Goal: Task Accomplishment & Management: Manage account settings

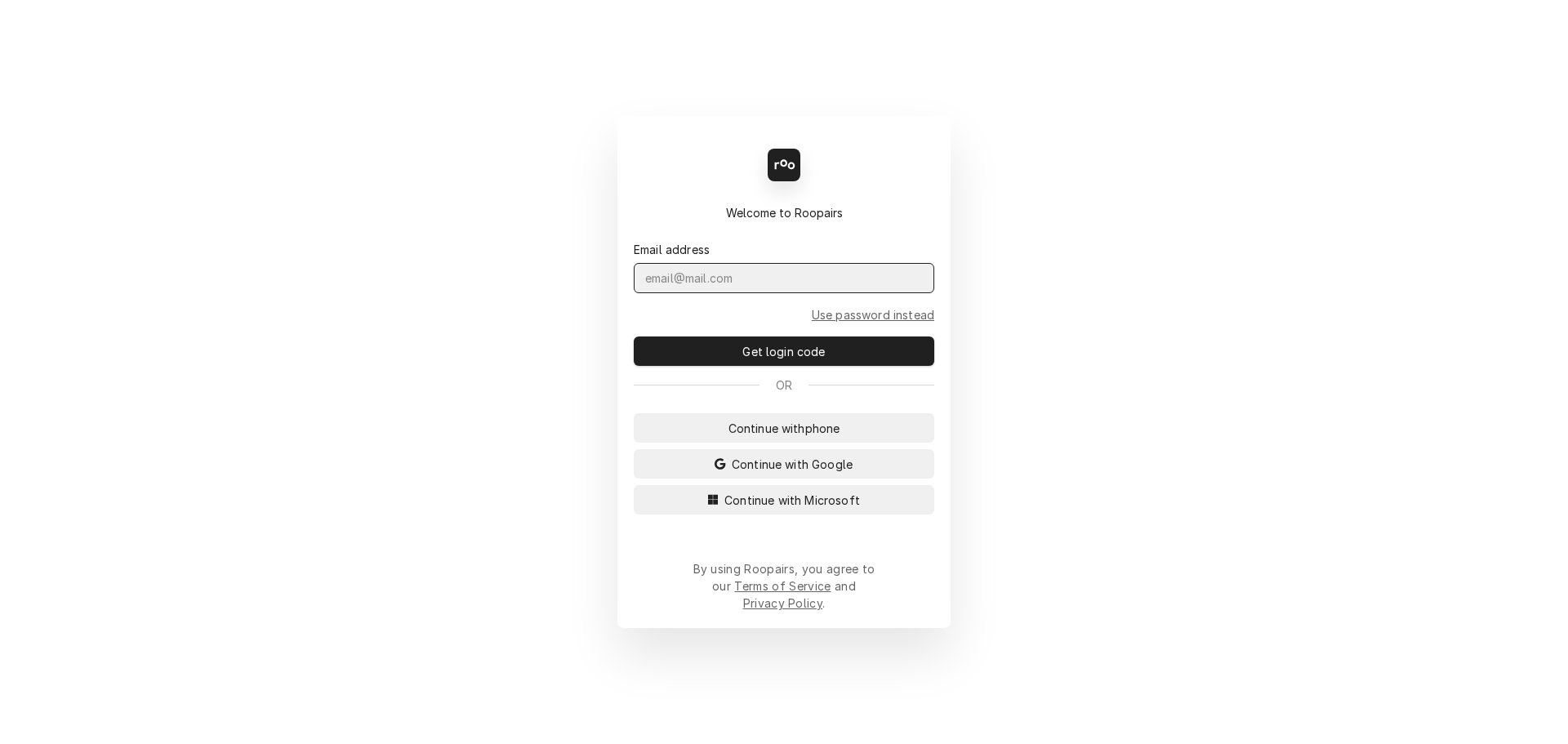
click at [749, 289] on input "Dynamic Content Wrapper" at bounding box center [784, 278] width 300 height 30
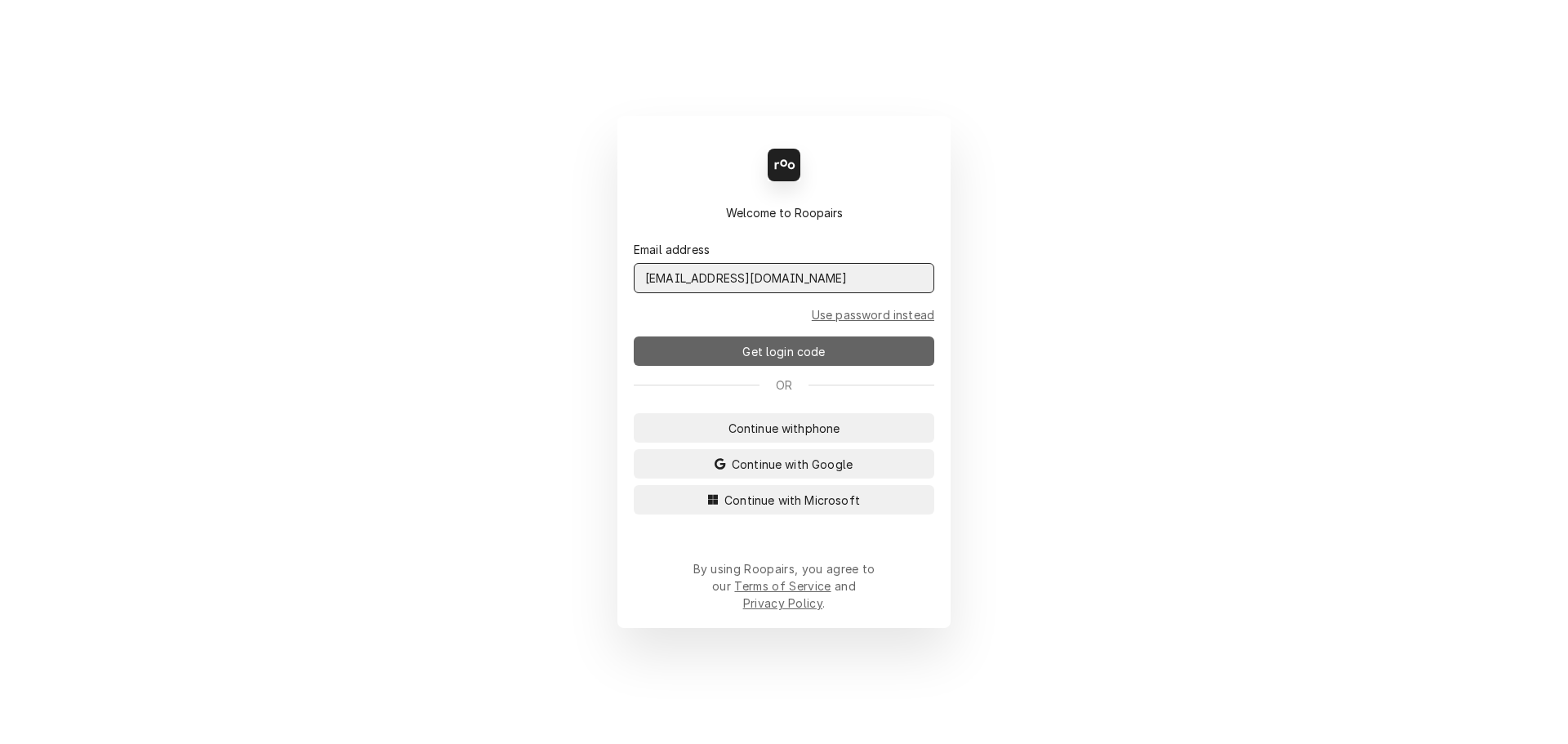
type input "[EMAIL_ADDRESS][DOMAIN_NAME]"
click at [814, 360] on span "Get login code" at bounding box center [784, 352] width 89 height 17
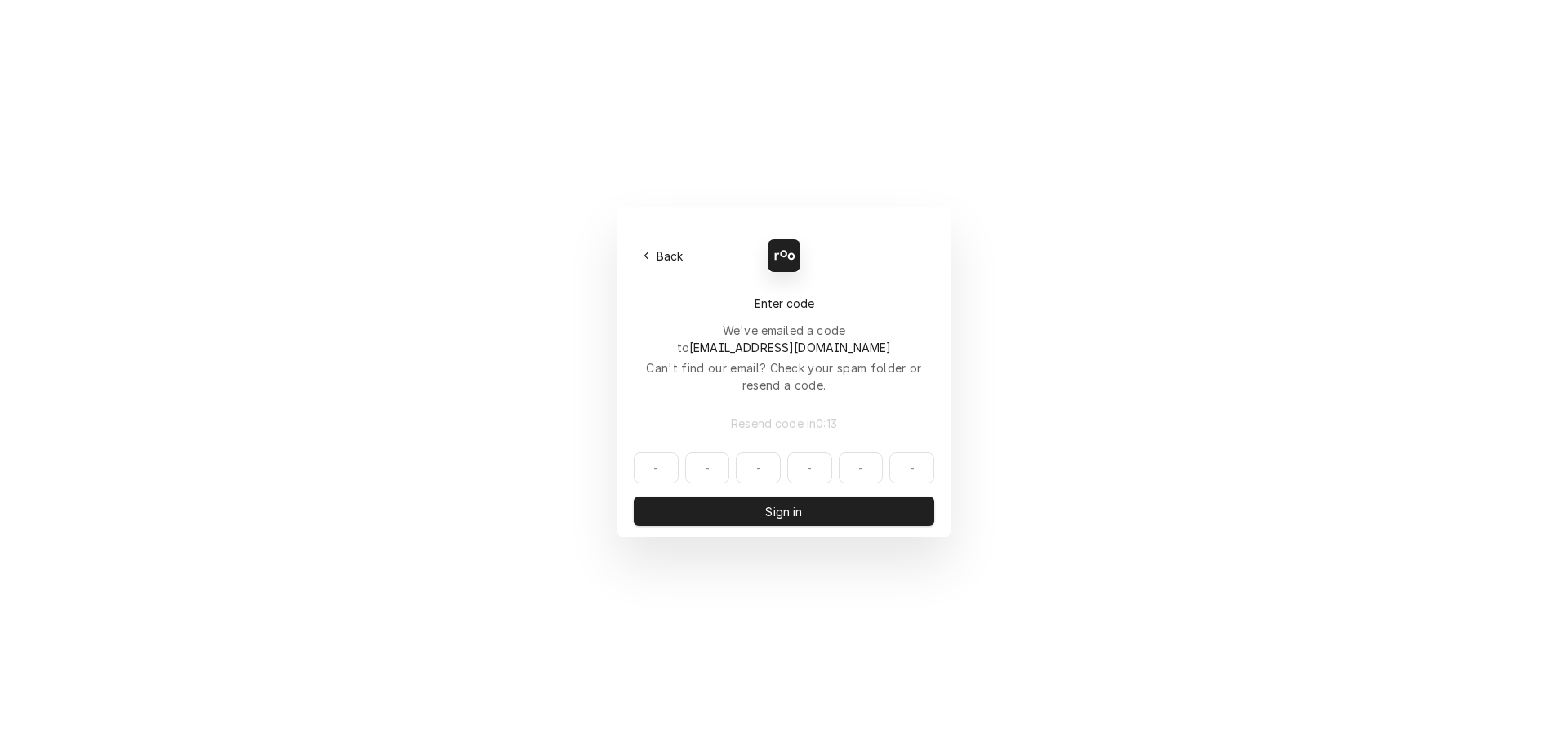
click at [649, 452] on input "Dynamic Content Wrapper" at bounding box center [784, 468] width 300 height 31
type input "016930"
click at [722, 496] on button "Sign in" at bounding box center [784, 511] width 300 height 29
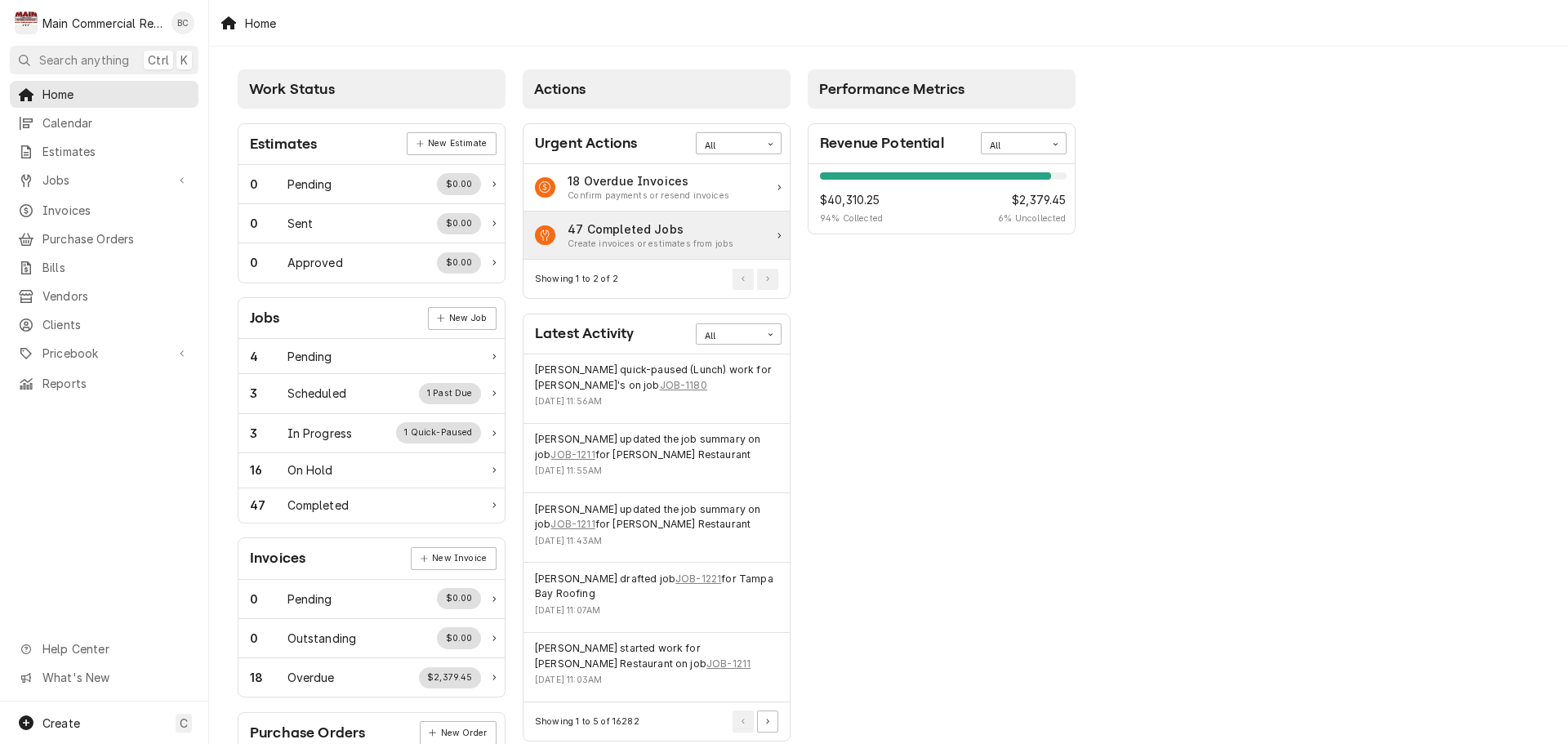
click at [655, 230] on div "47 Completed Jobs" at bounding box center [650, 229] width 166 height 17
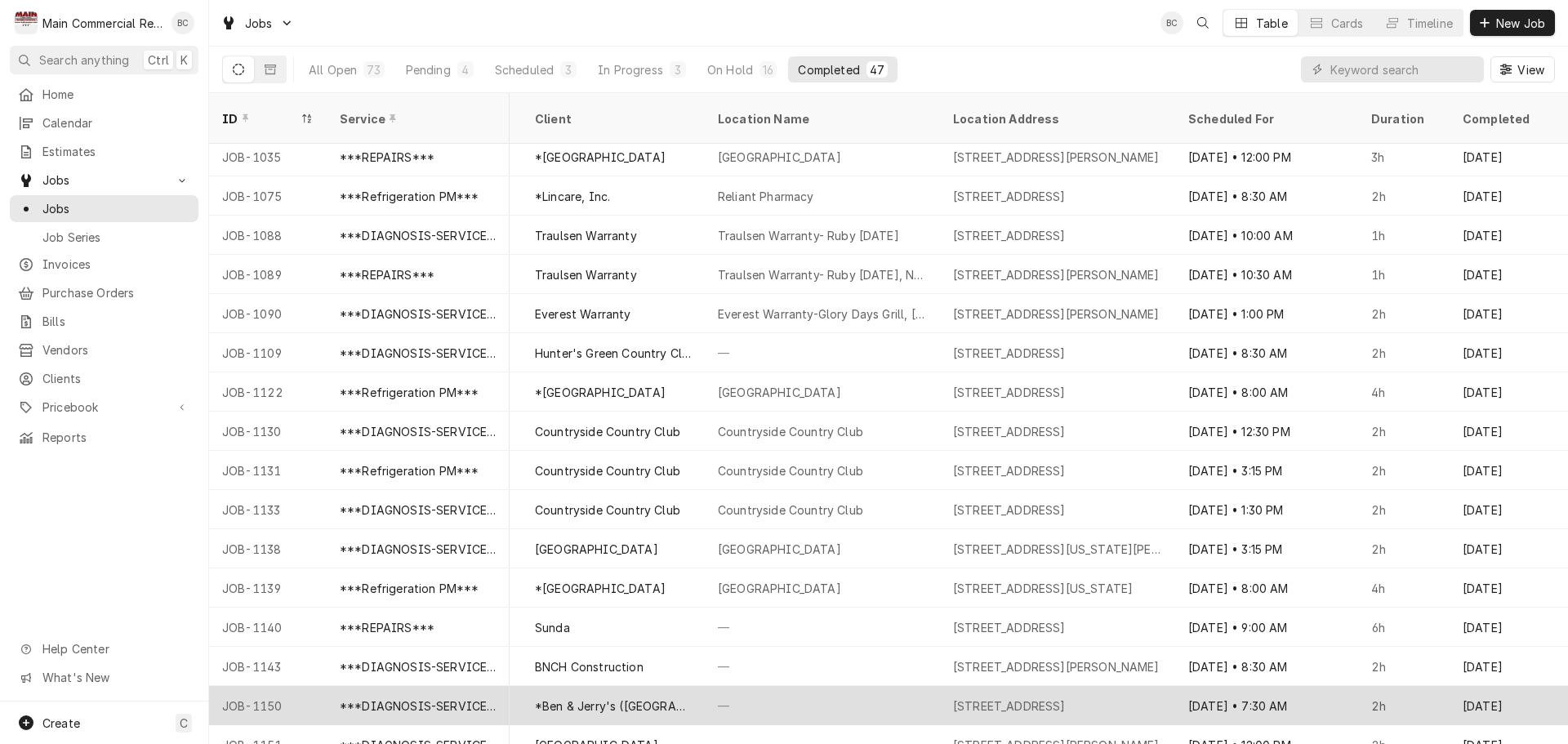
scroll to position [0, 785]
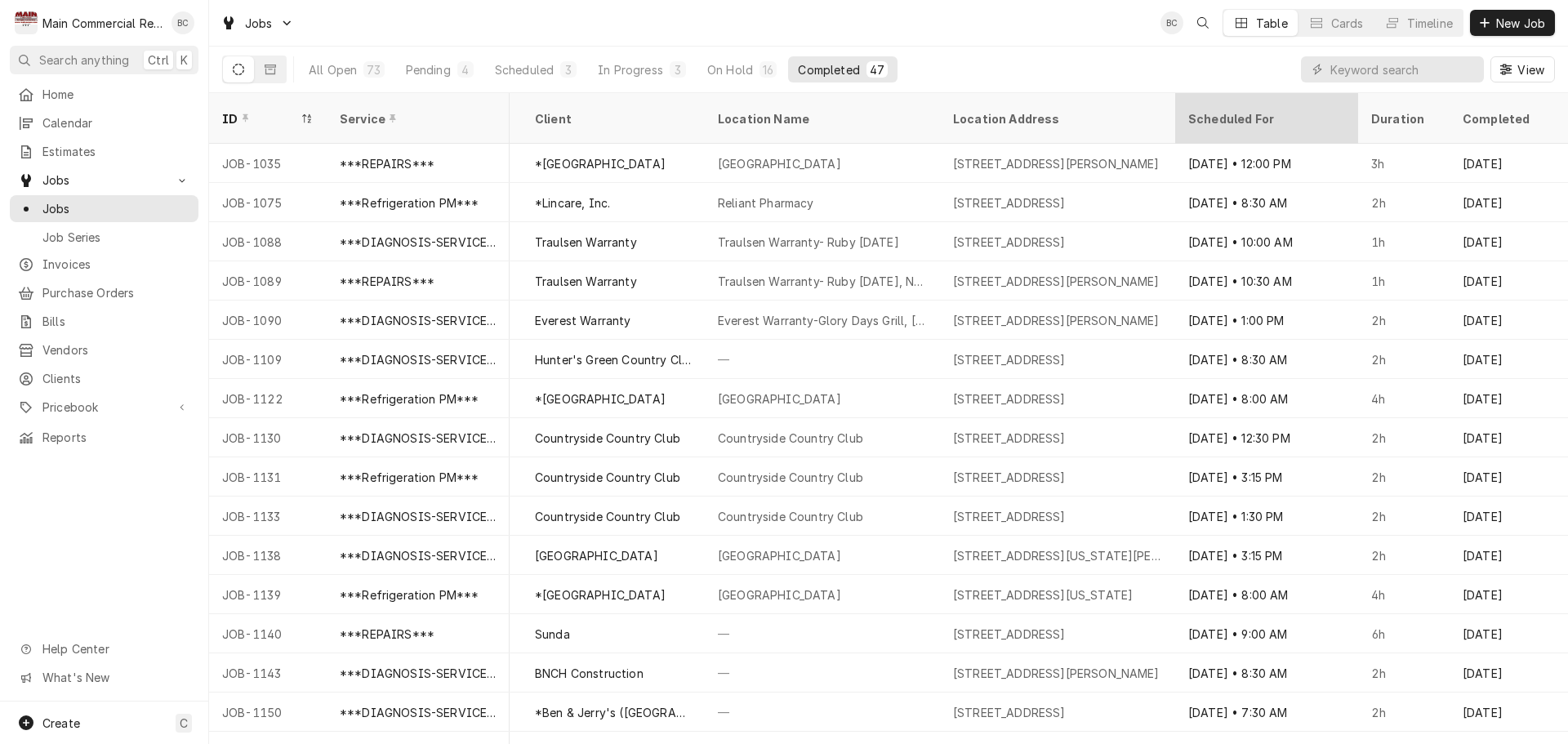
click at [1242, 110] on div "Scheduled For" at bounding box center [1265, 119] width 154 height 17
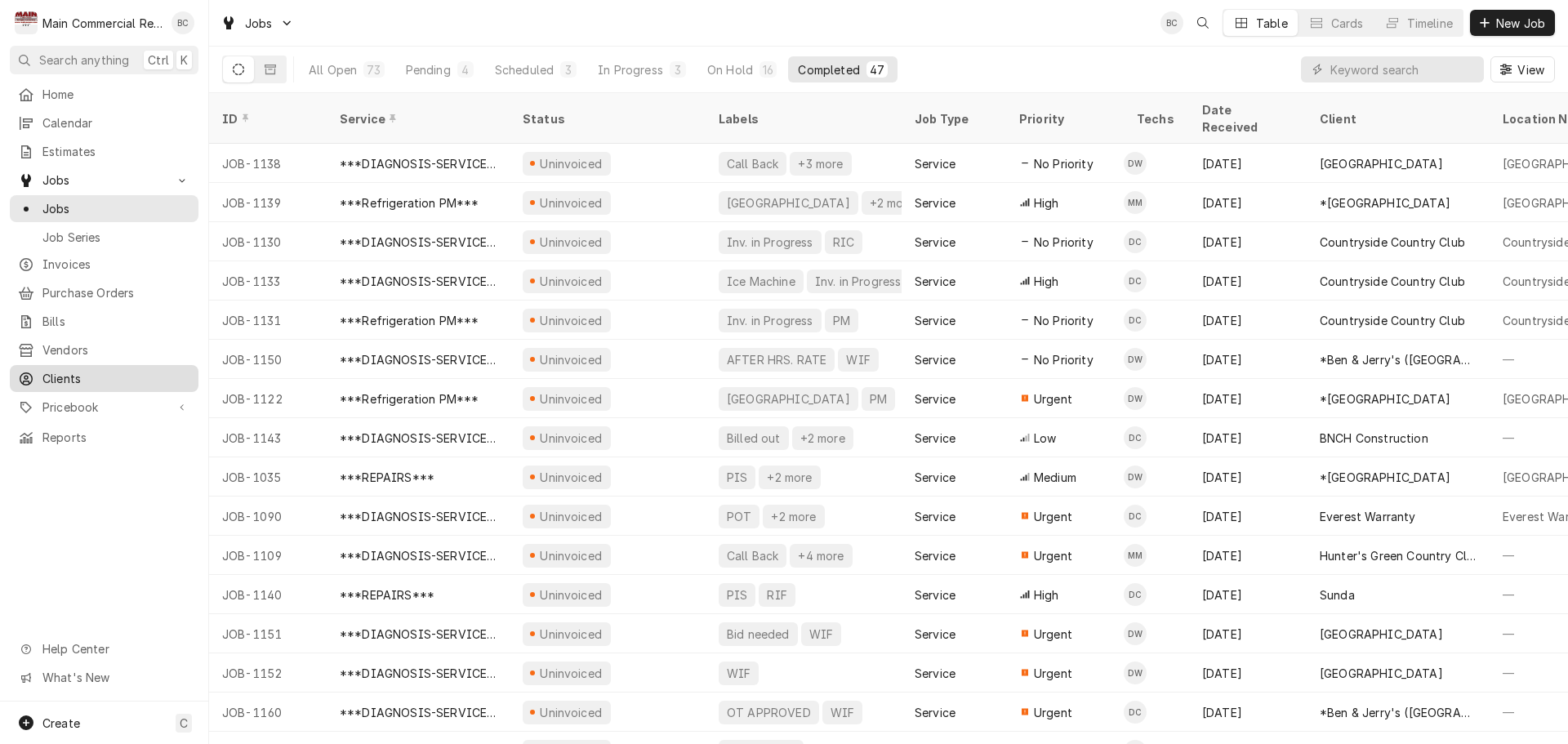
click at [71, 372] on span "Clients" at bounding box center [116, 378] width 148 height 17
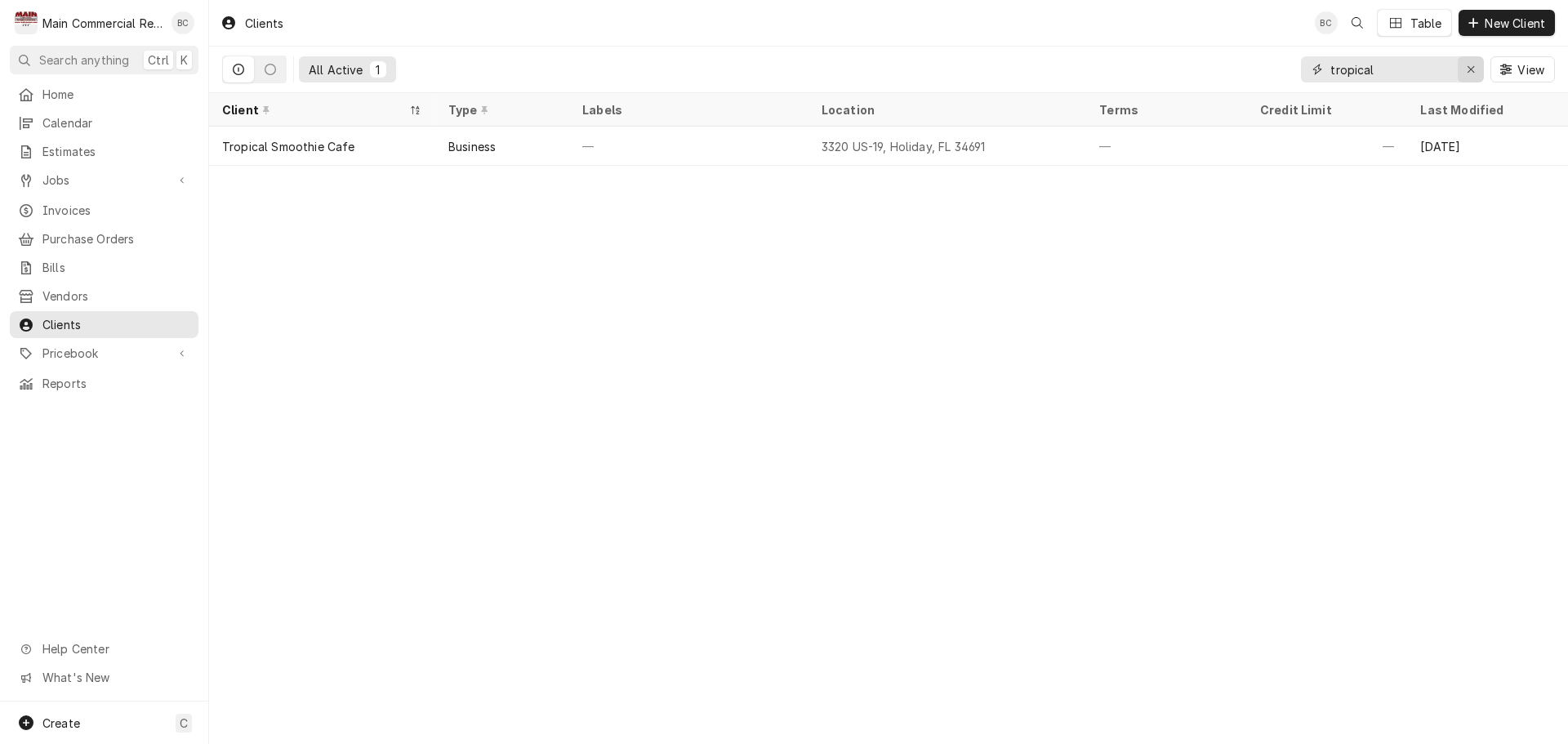
click at [1469, 65] on icon "Erase input" at bounding box center [1472, 69] width 9 height 11
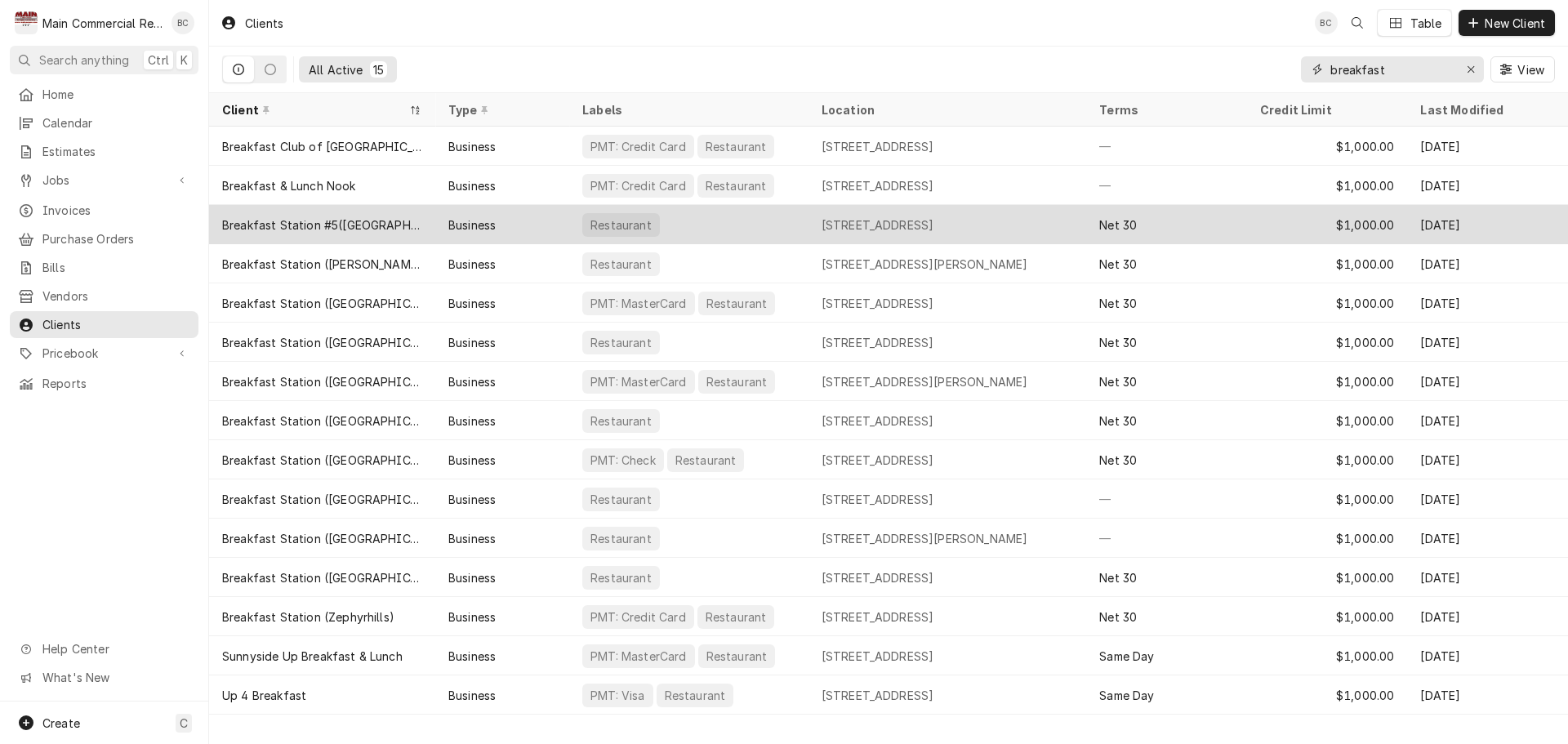
type input "breakfast"
click at [319, 223] on div "Breakfast Station #5([GEOGRAPHIC_DATA])" at bounding box center [322, 225] width 200 height 17
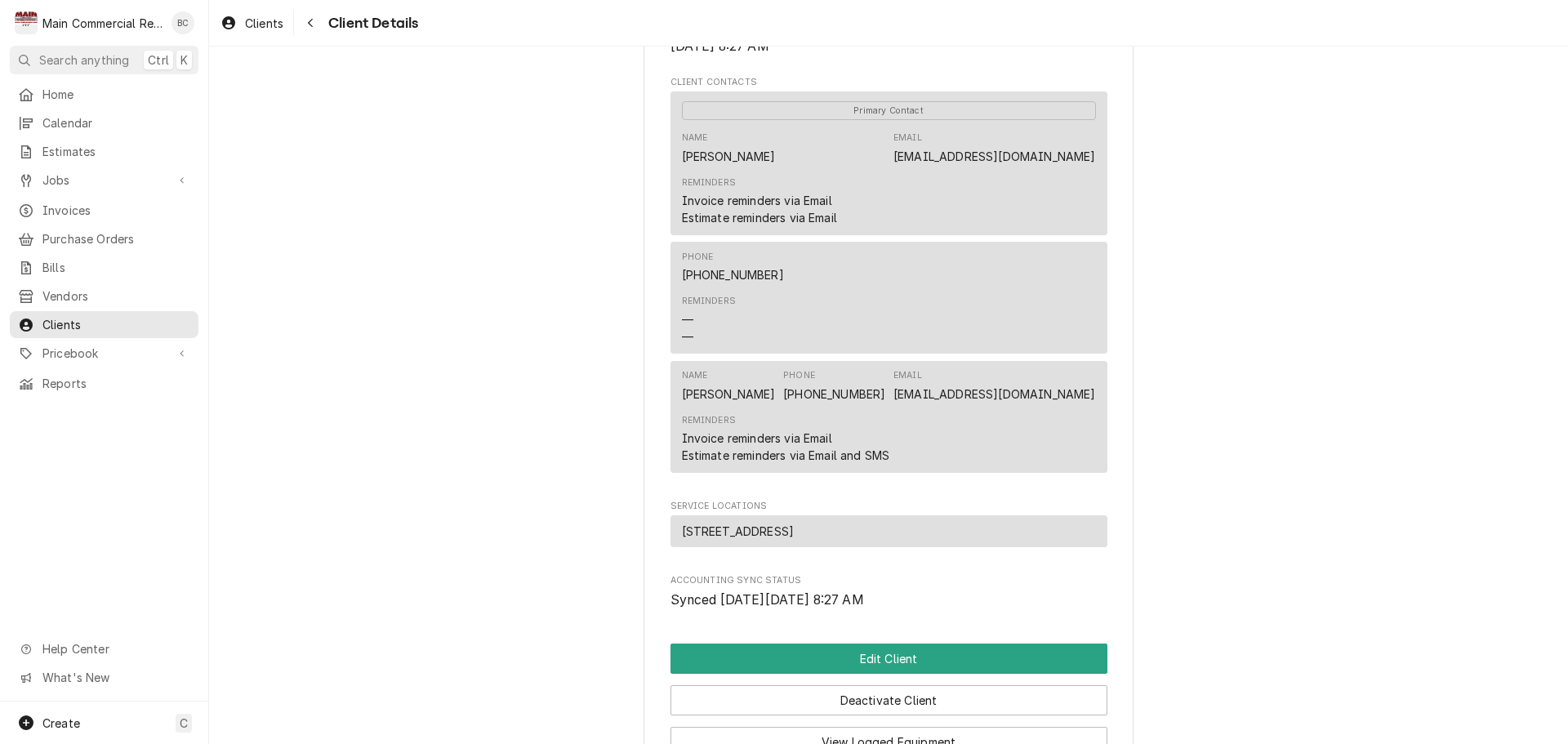
scroll to position [654, 0]
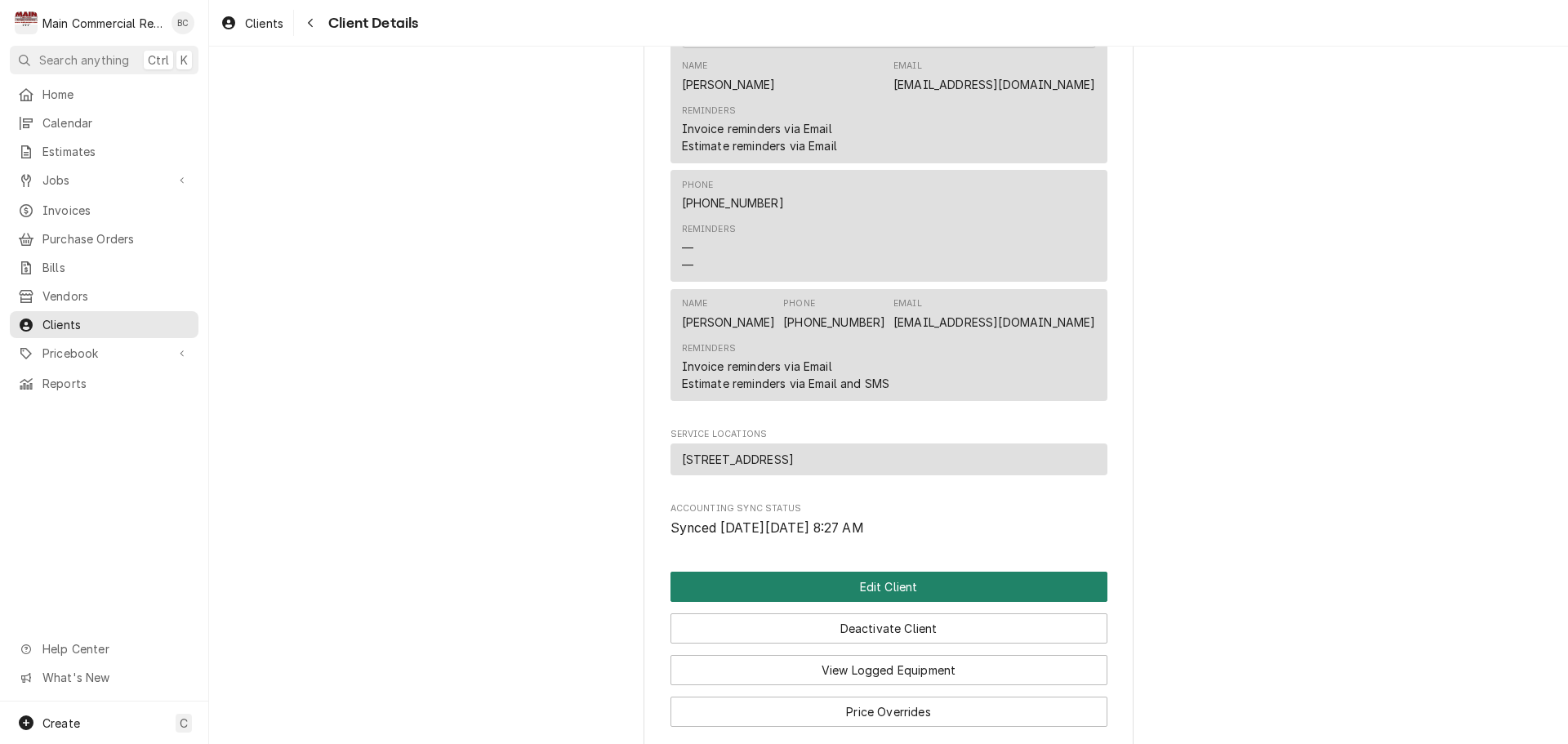
click at [892, 602] on button "Edit Client" at bounding box center [889, 587] width 437 height 30
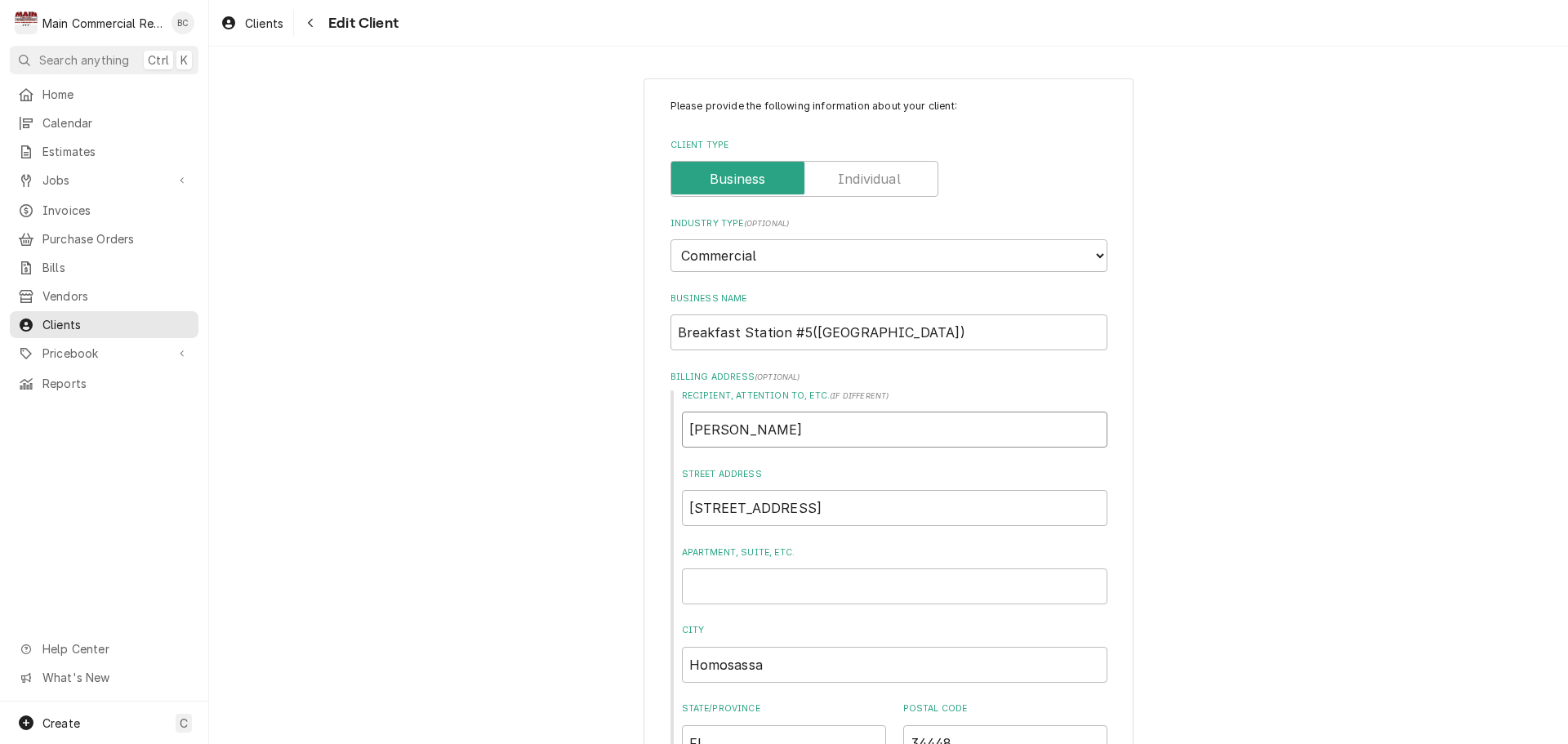
click at [713, 430] on input "[PERSON_NAME]" at bounding box center [895, 430] width 426 height 36
type textarea "x"
type input "Devn Bishop"
type textarea "x"
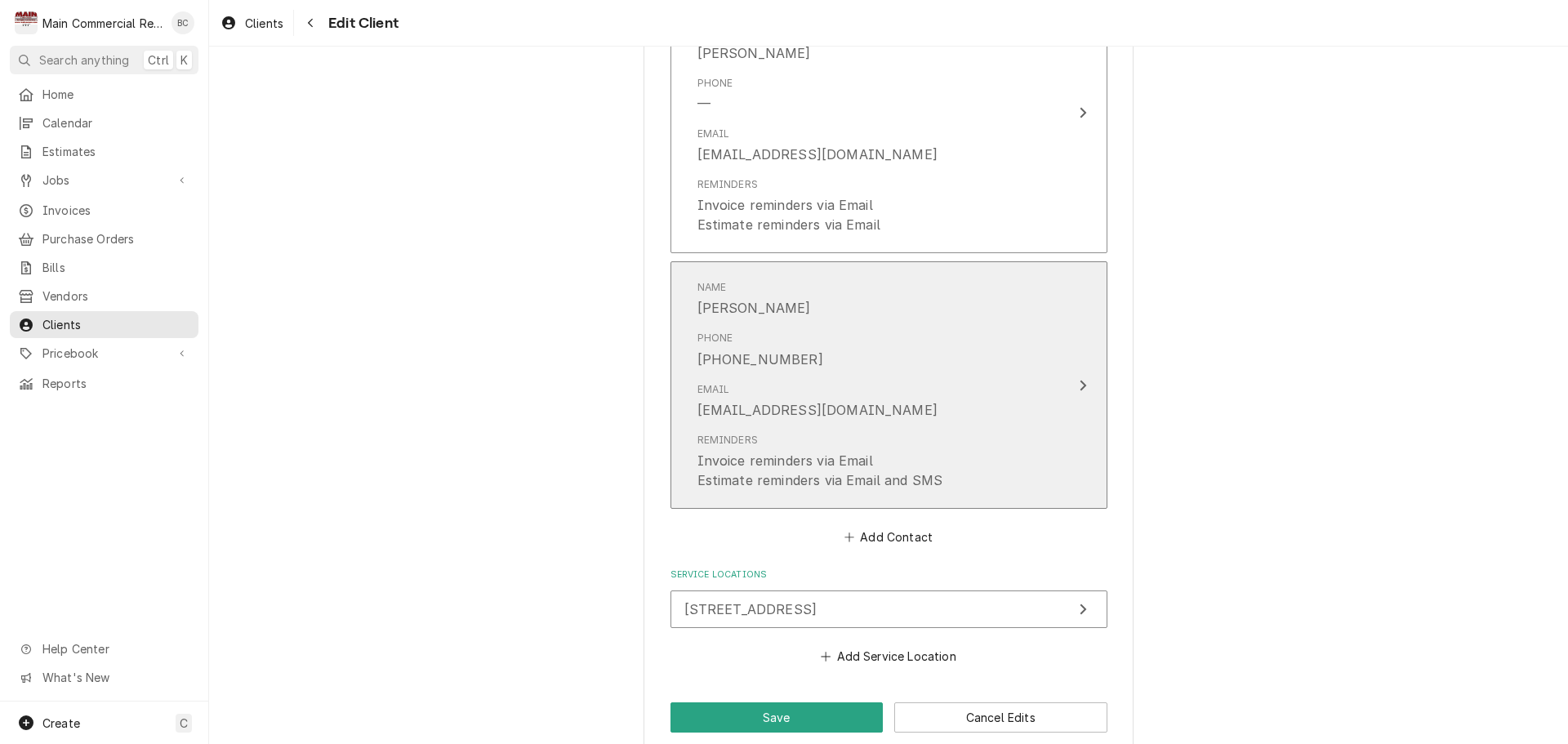
scroll to position [1577, 0]
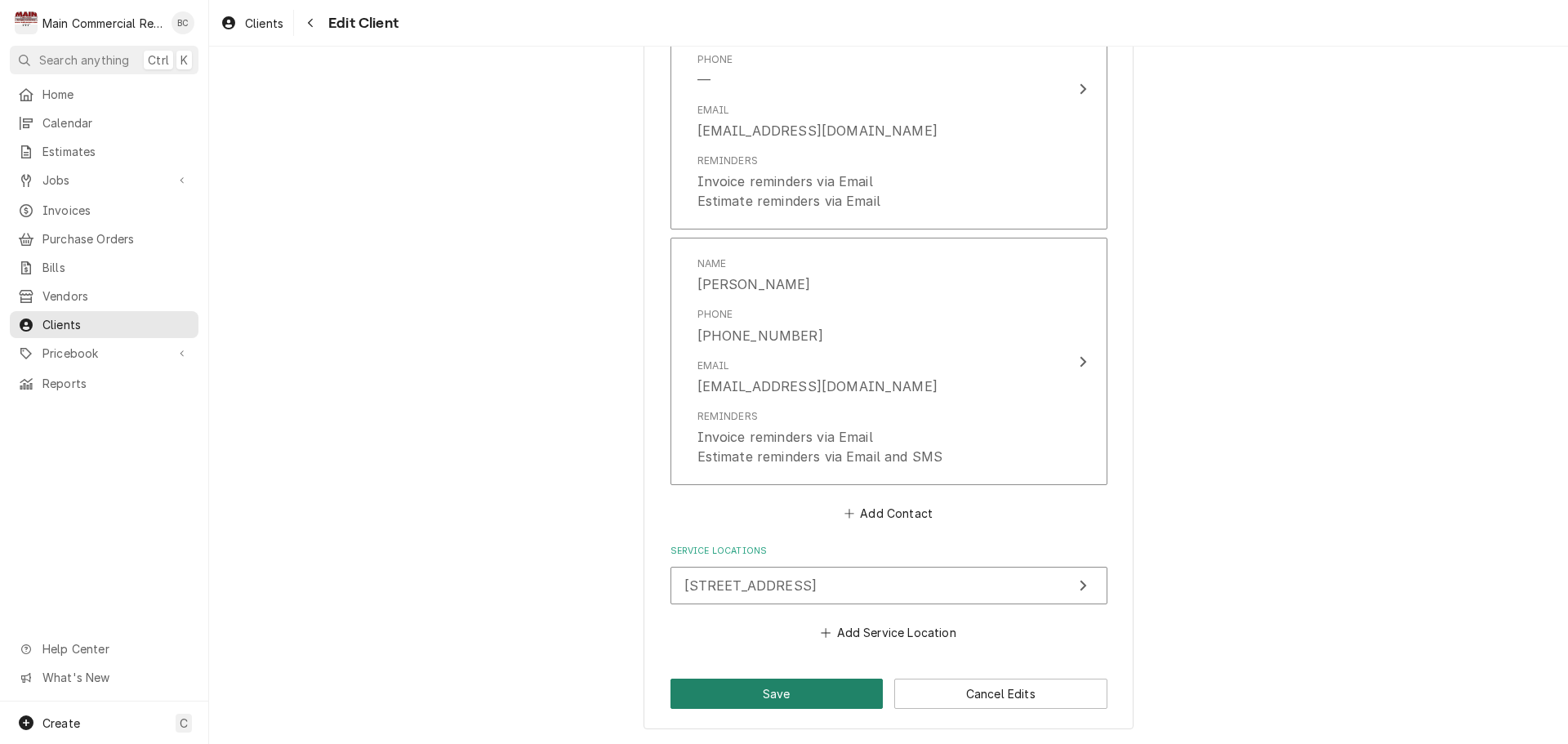
type input "Devin Bishop"
click at [791, 699] on button "Save" at bounding box center [778, 693] width 213 height 30
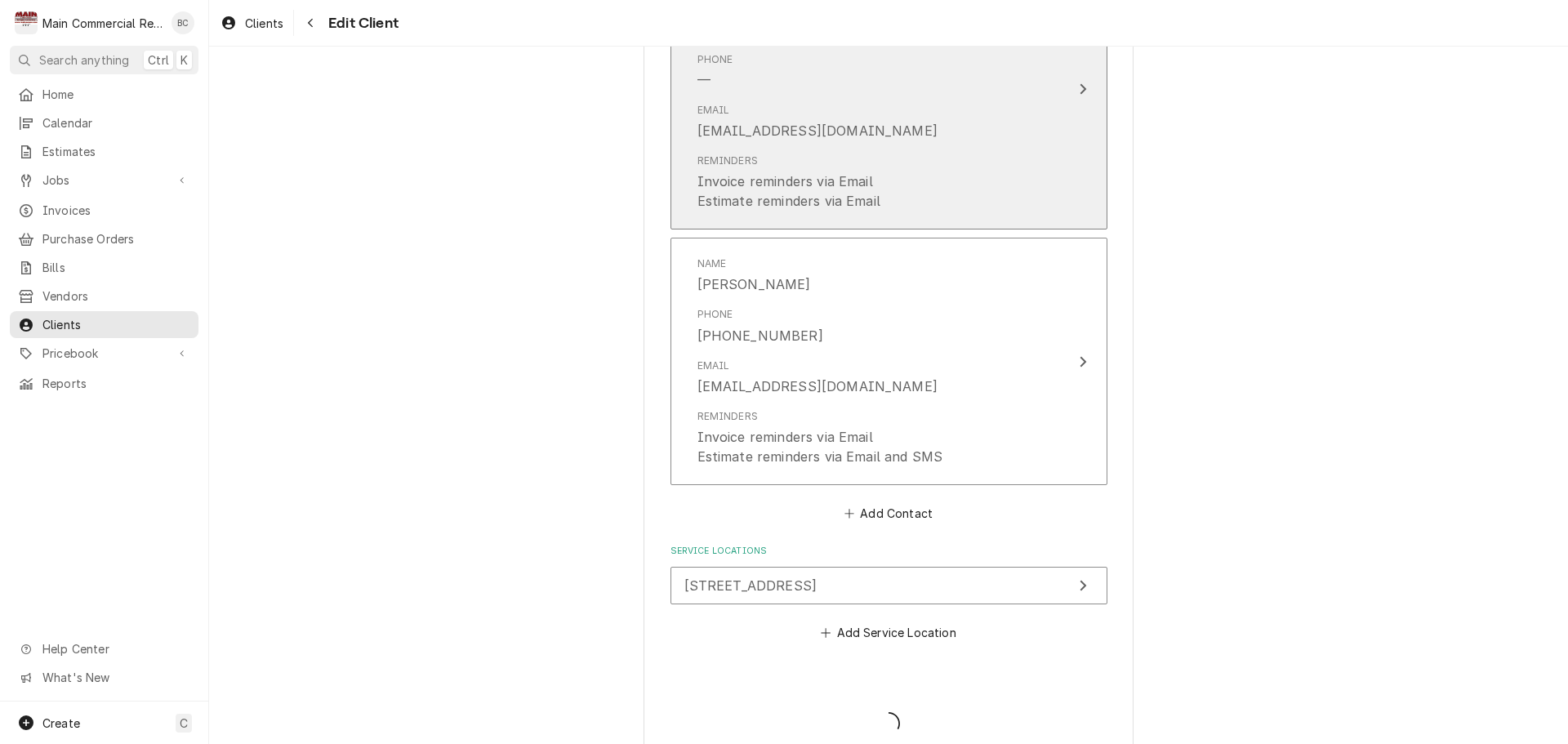
type textarea "x"
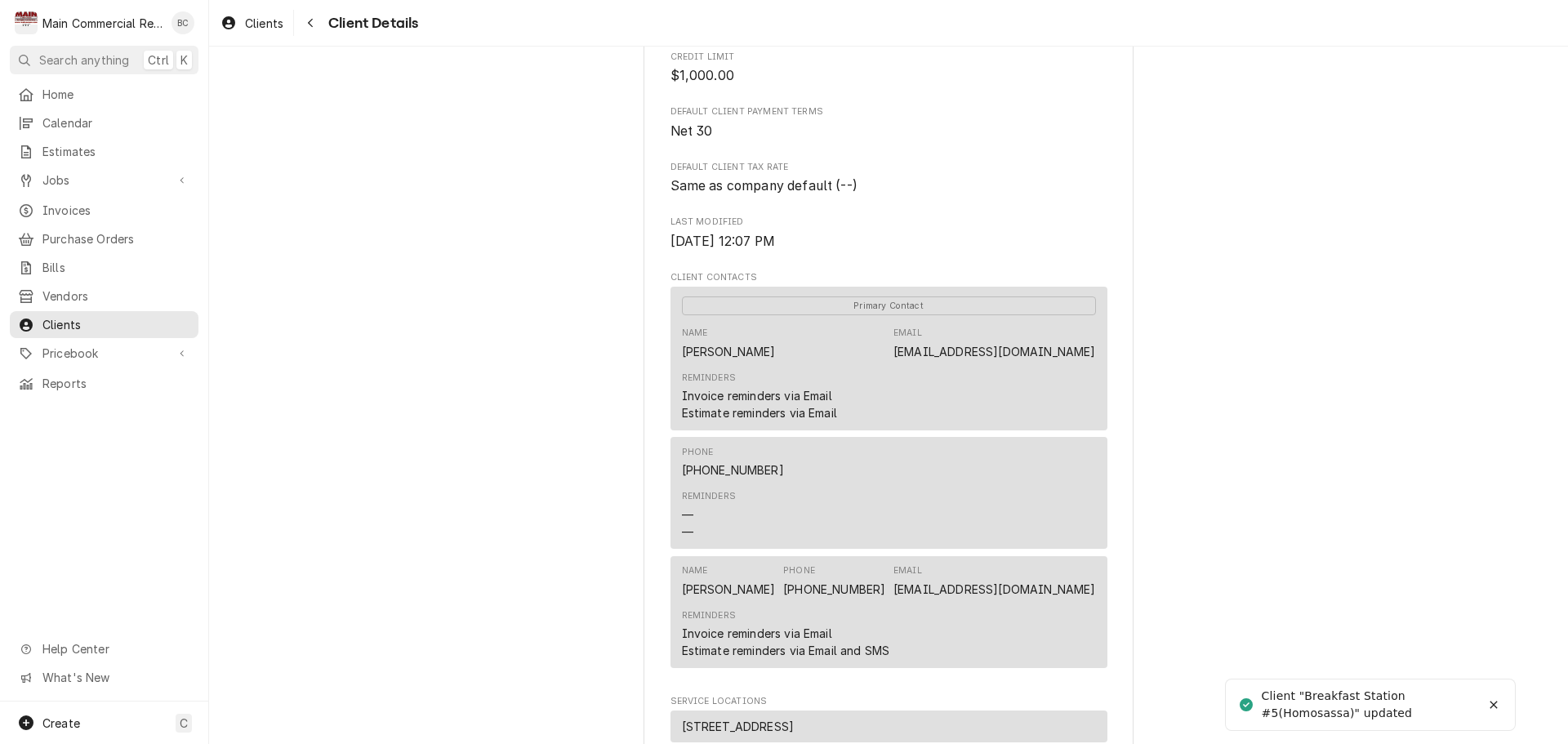
scroll to position [409, 0]
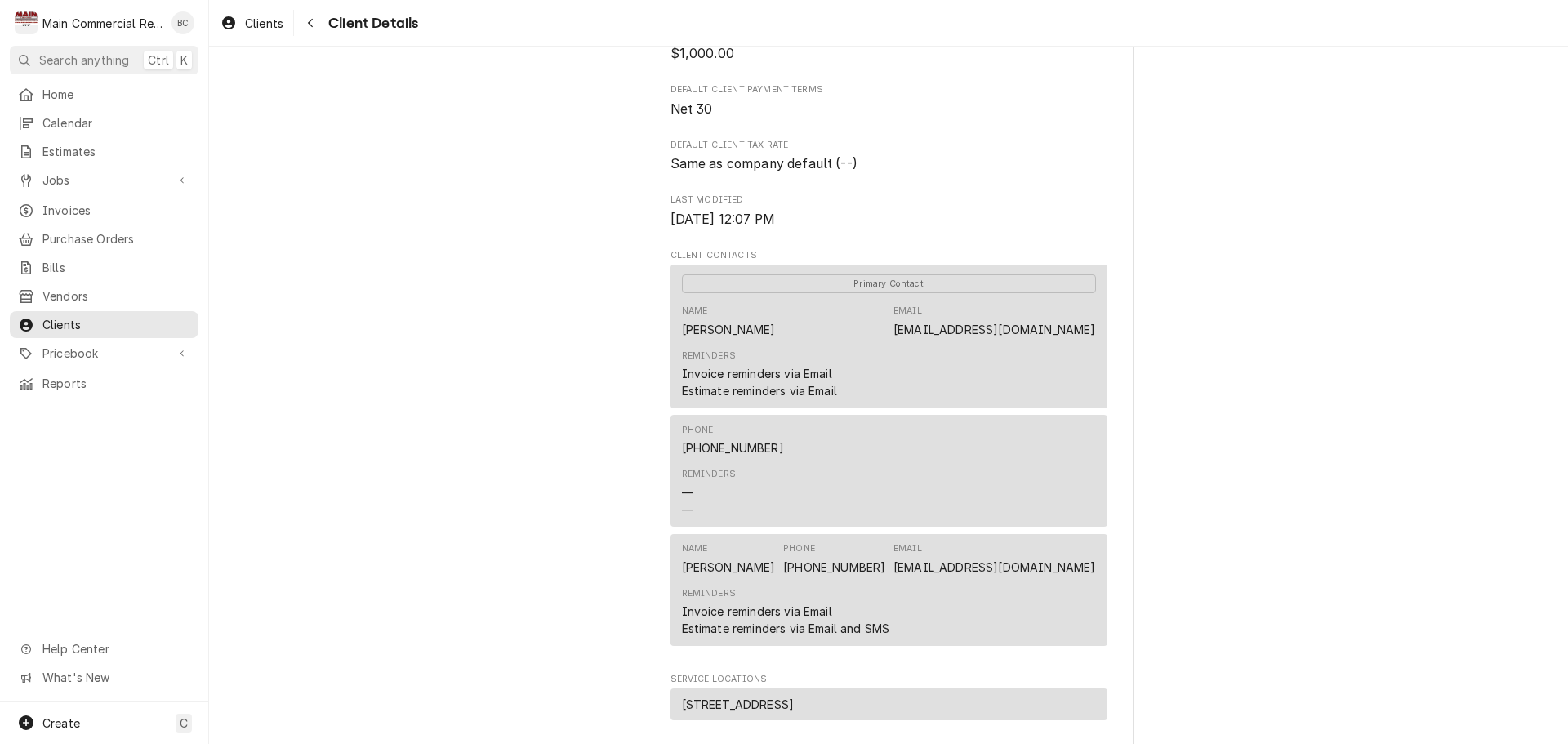
click at [804, 376] on div "Reminders Invoice reminders via Email Estimate reminders via Email" at bounding box center [759, 374] width 155 height 50
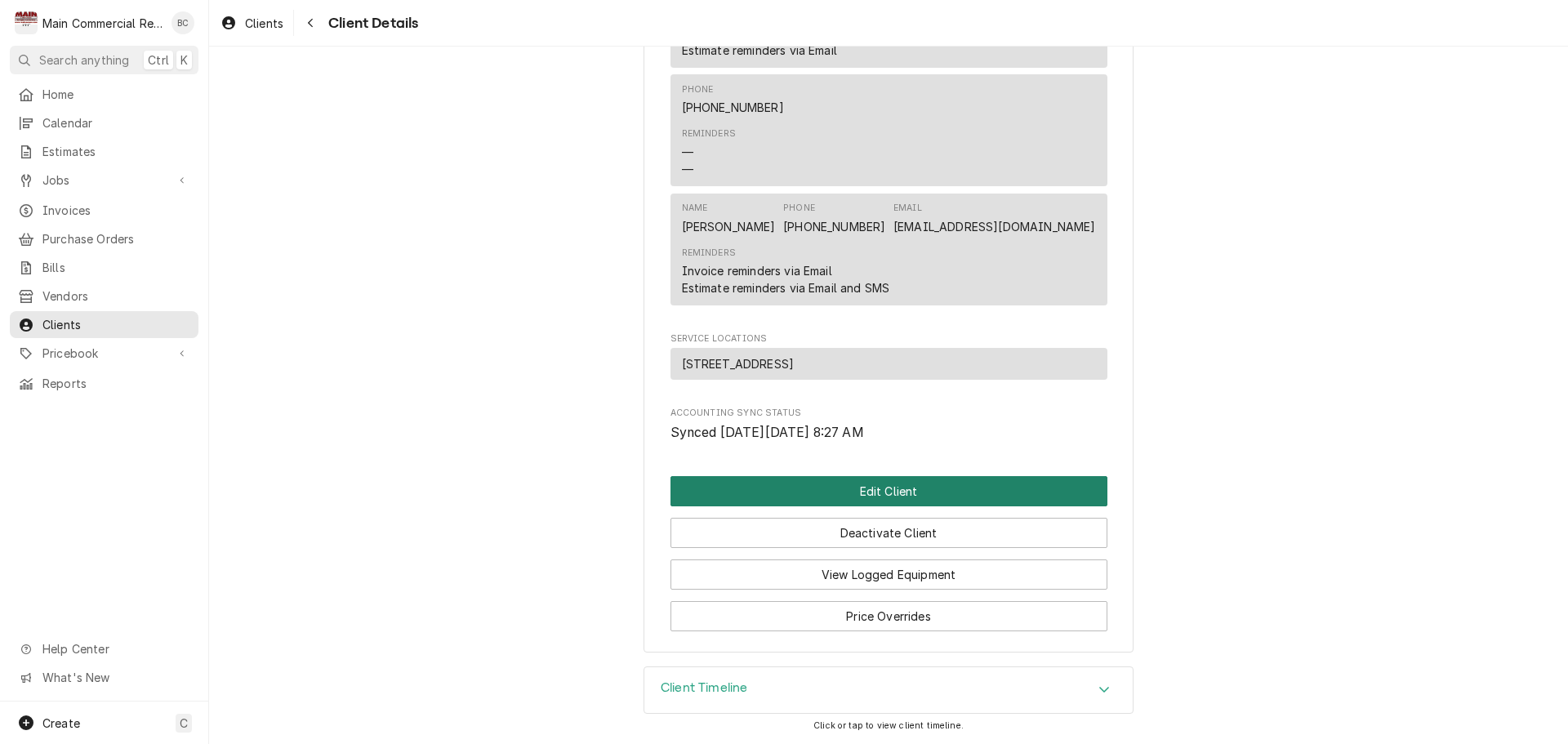
scroll to position [768, 0]
click at [885, 489] on button "Edit Client" at bounding box center [889, 491] width 437 height 30
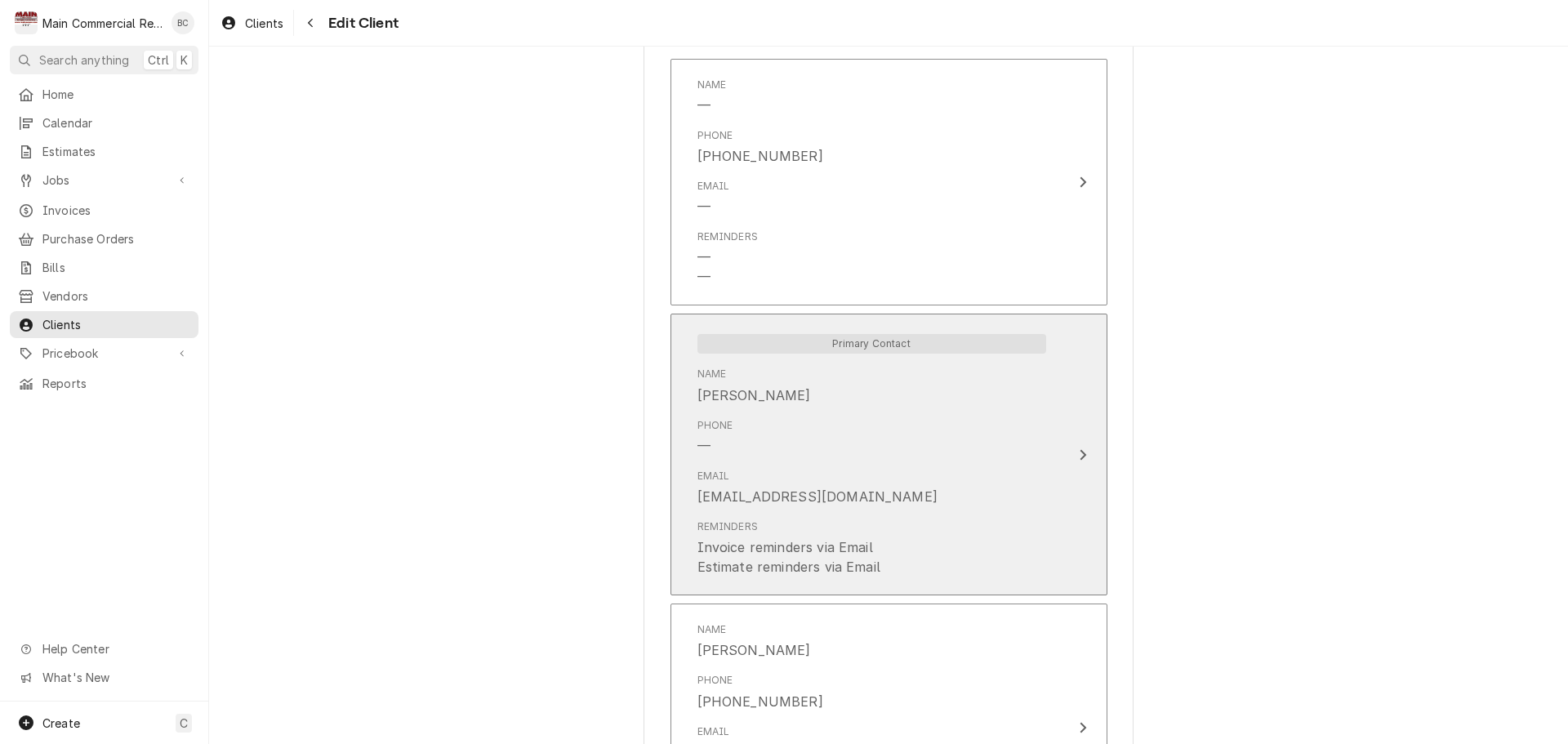
scroll to position [1226, 0]
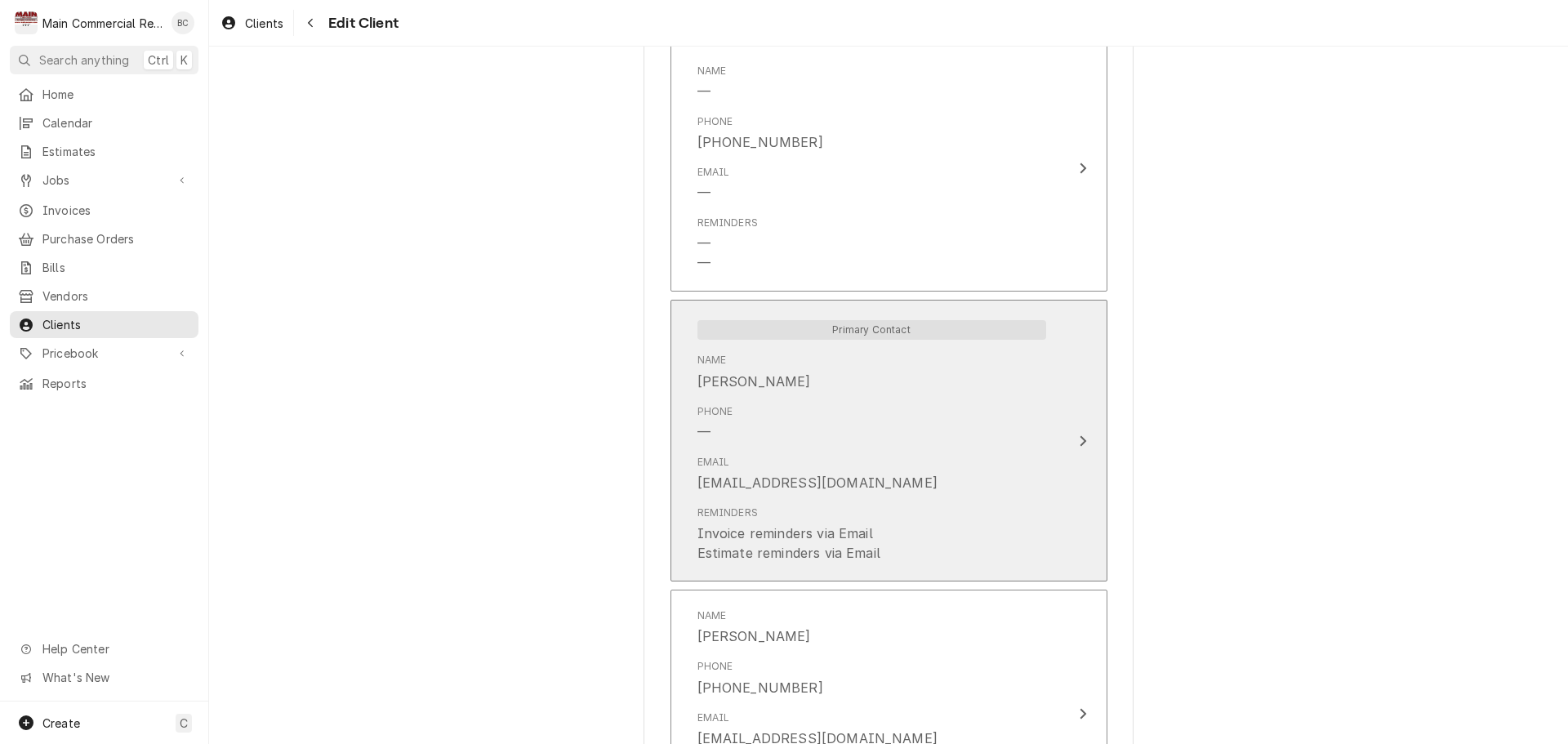
click at [1079, 440] on icon "Update Contact" at bounding box center [1083, 440] width 8 height 13
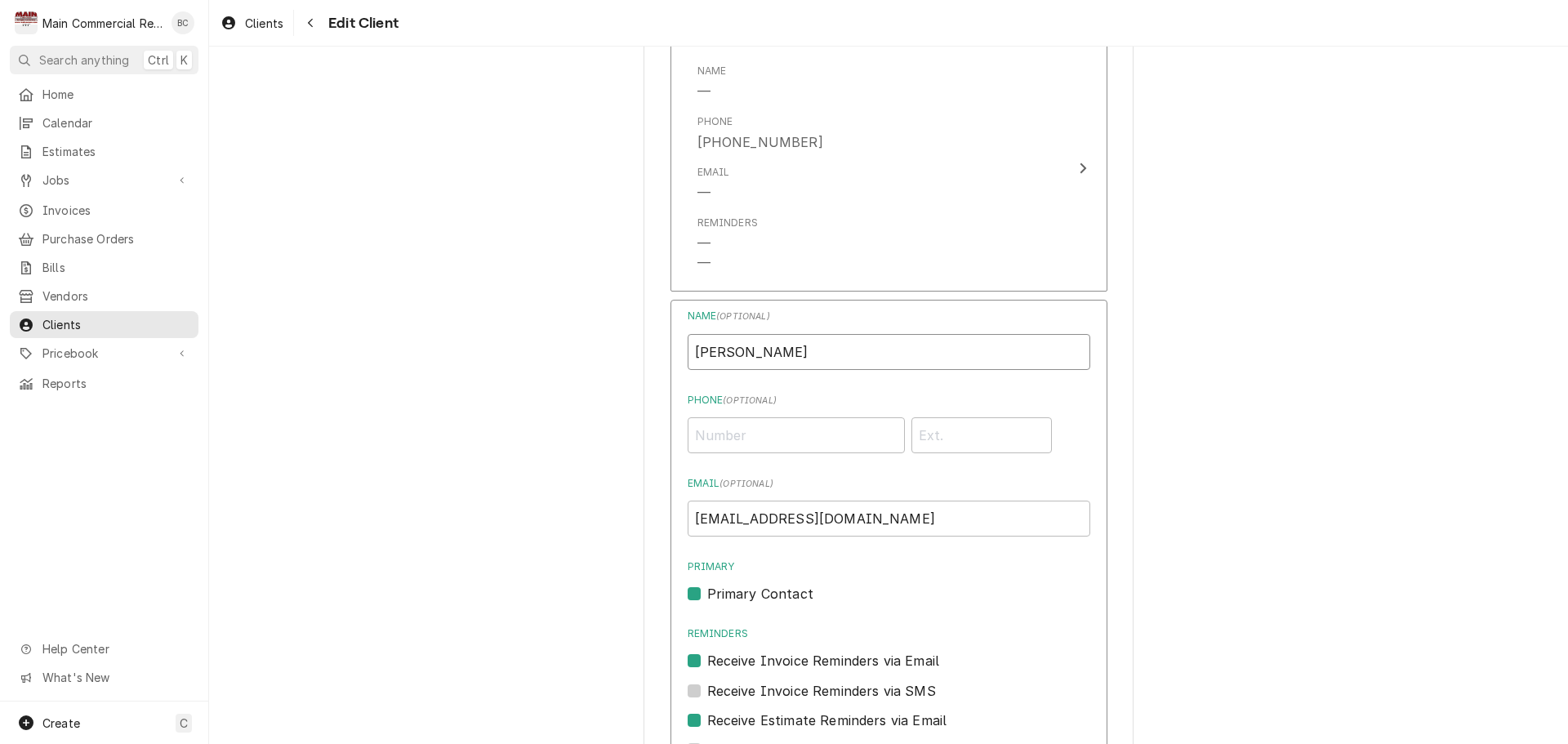
click at [719, 348] on input "[PERSON_NAME]" at bounding box center [889, 352] width 403 height 36
type input "[PERSON_NAME]"
click at [708, 438] on input "Phone ( optional )" at bounding box center [796, 435] width 218 height 36
paste input "[PHONE_NUMBER]"
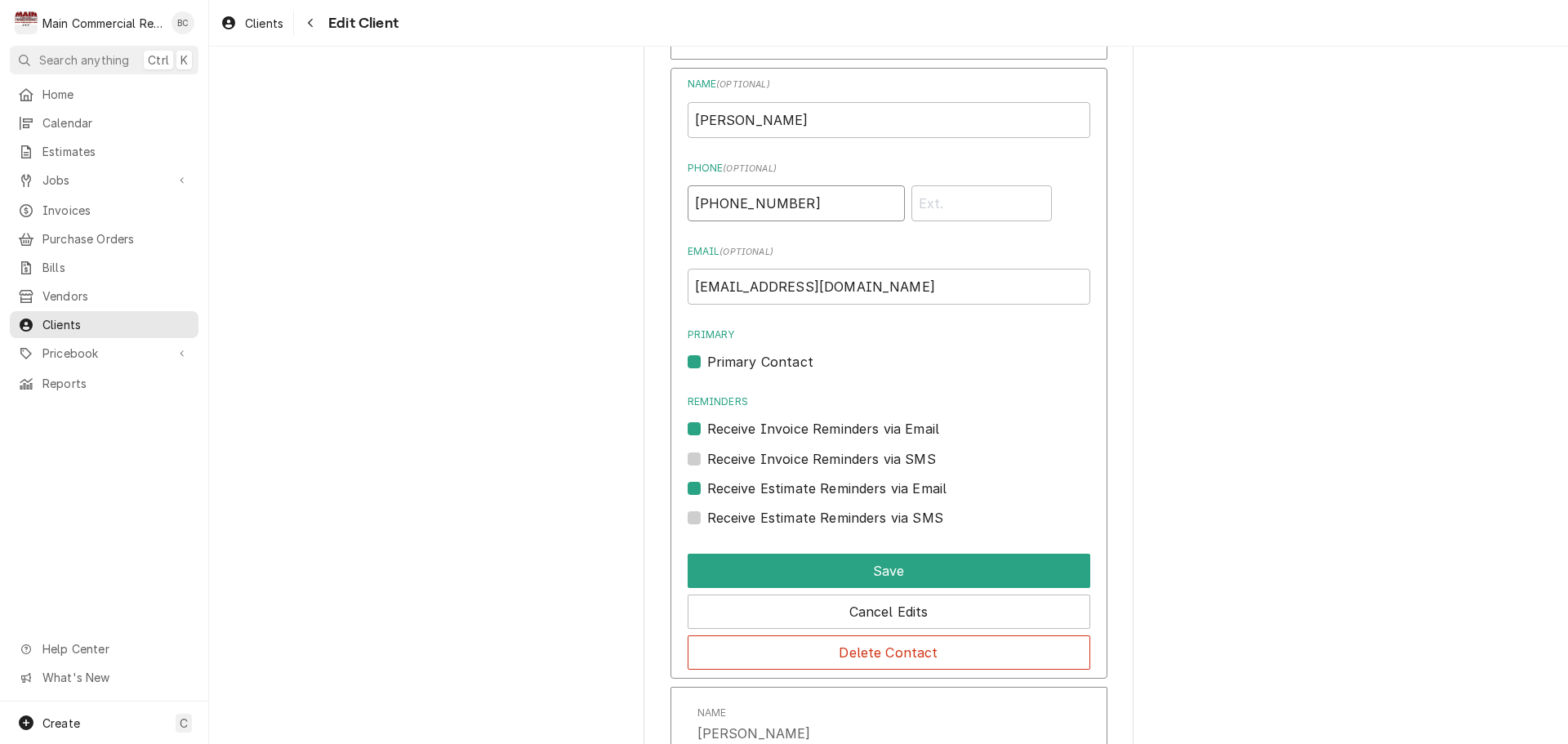
scroll to position [1470, 0]
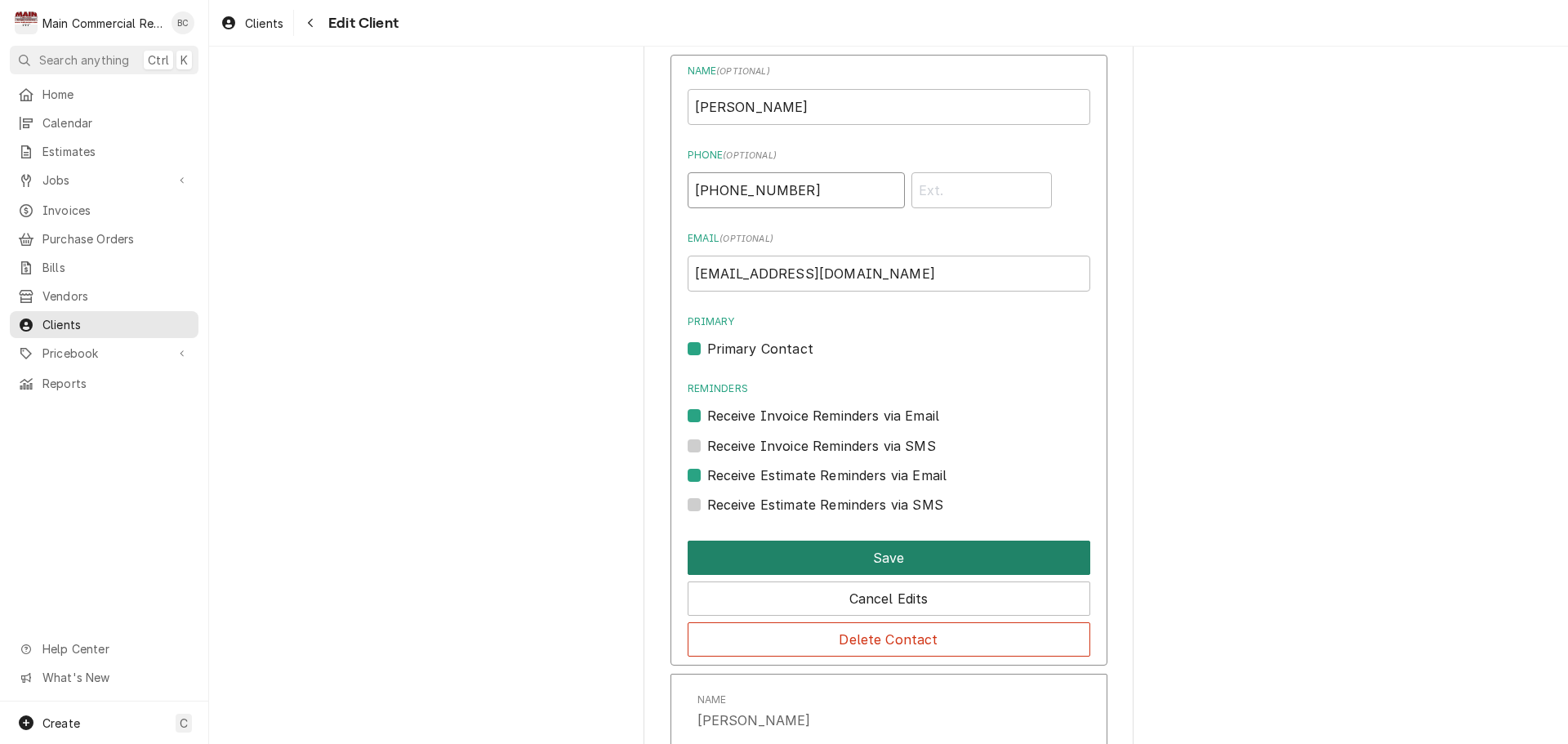
type input "[PHONE_NUMBER]"
click at [913, 558] on button "Save" at bounding box center [889, 558] width 403 height 34
type textarea "x"
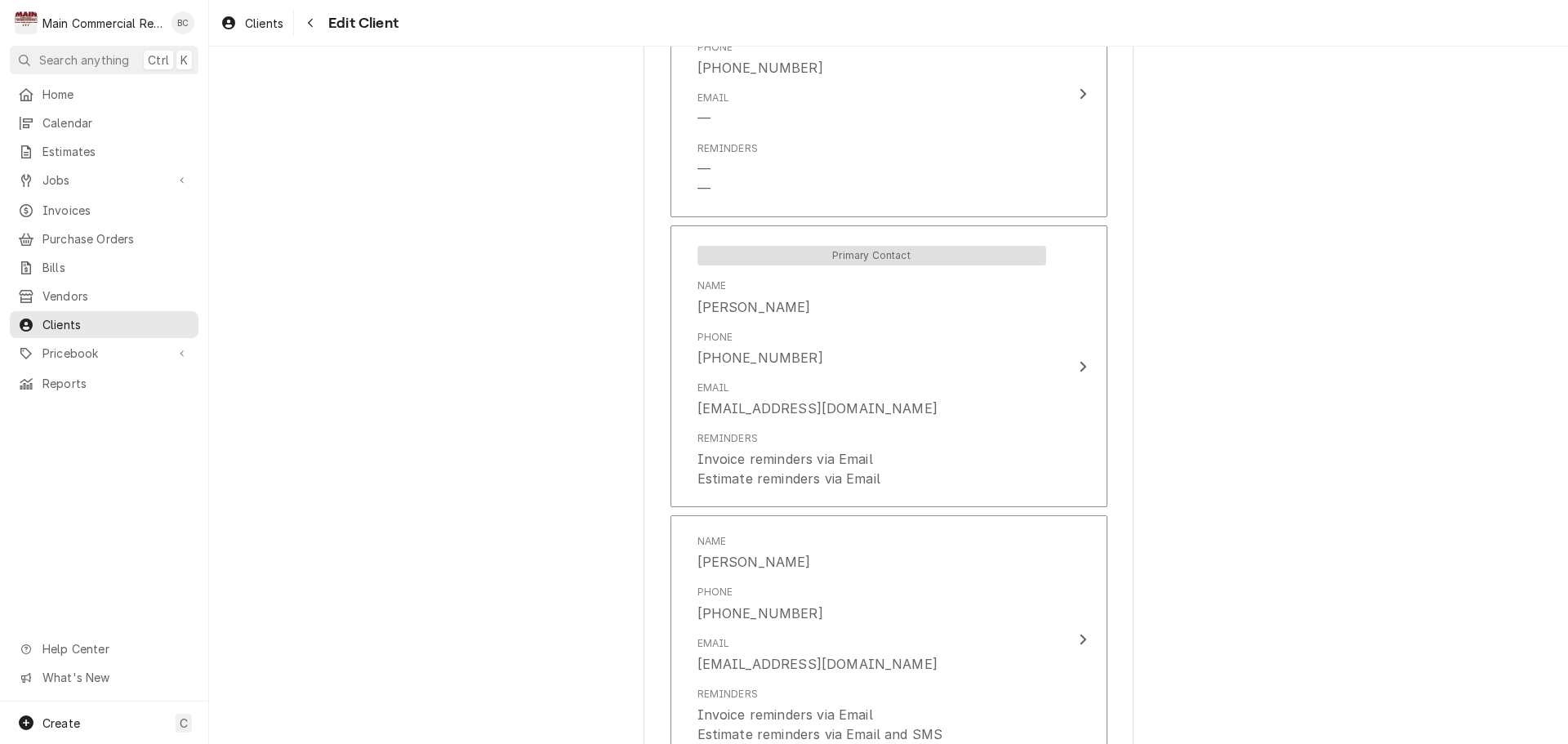
scroll to position [1251, 0]
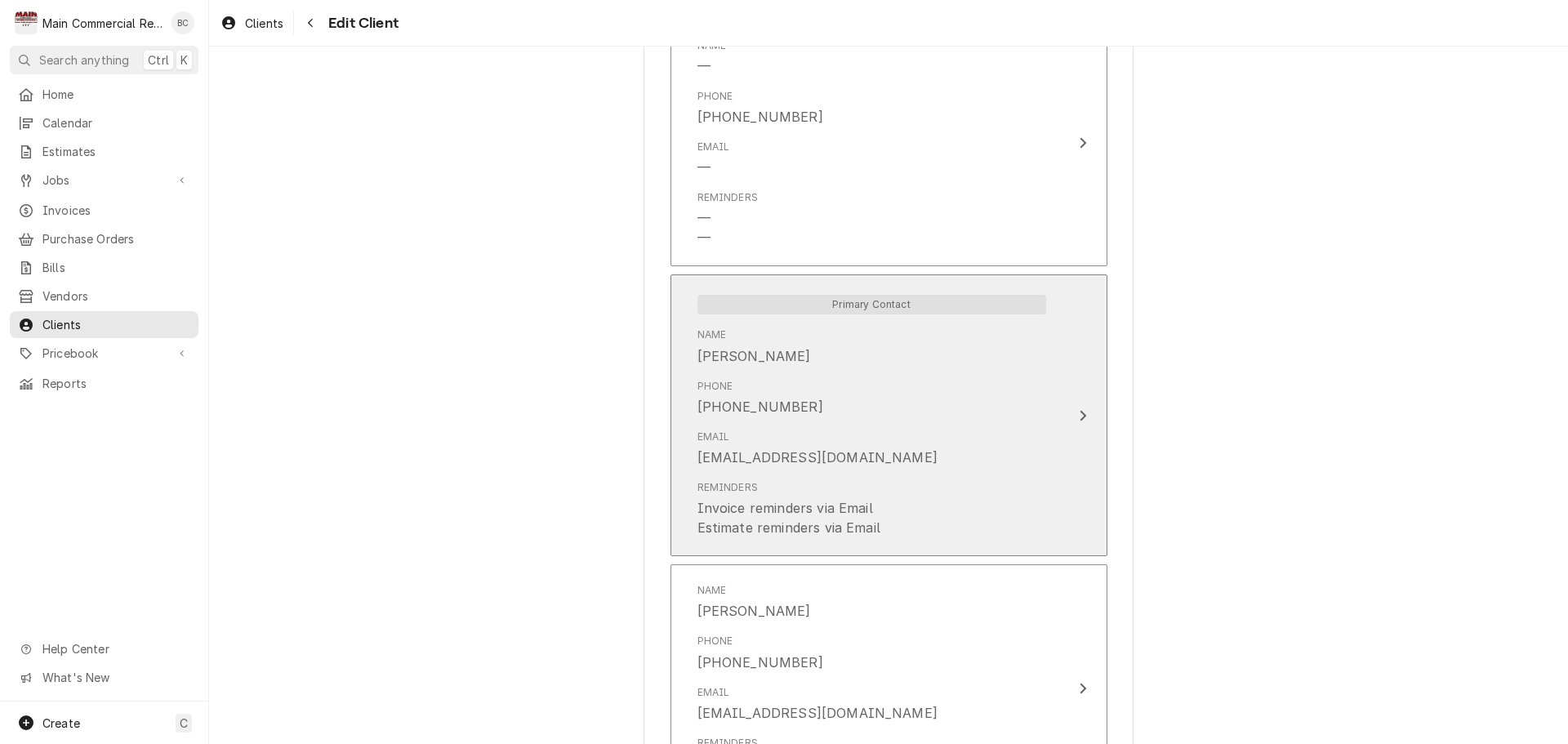
click at [1086, 418] on div "Update Contact" at bounding box center [1083, 415] width 22 height 20
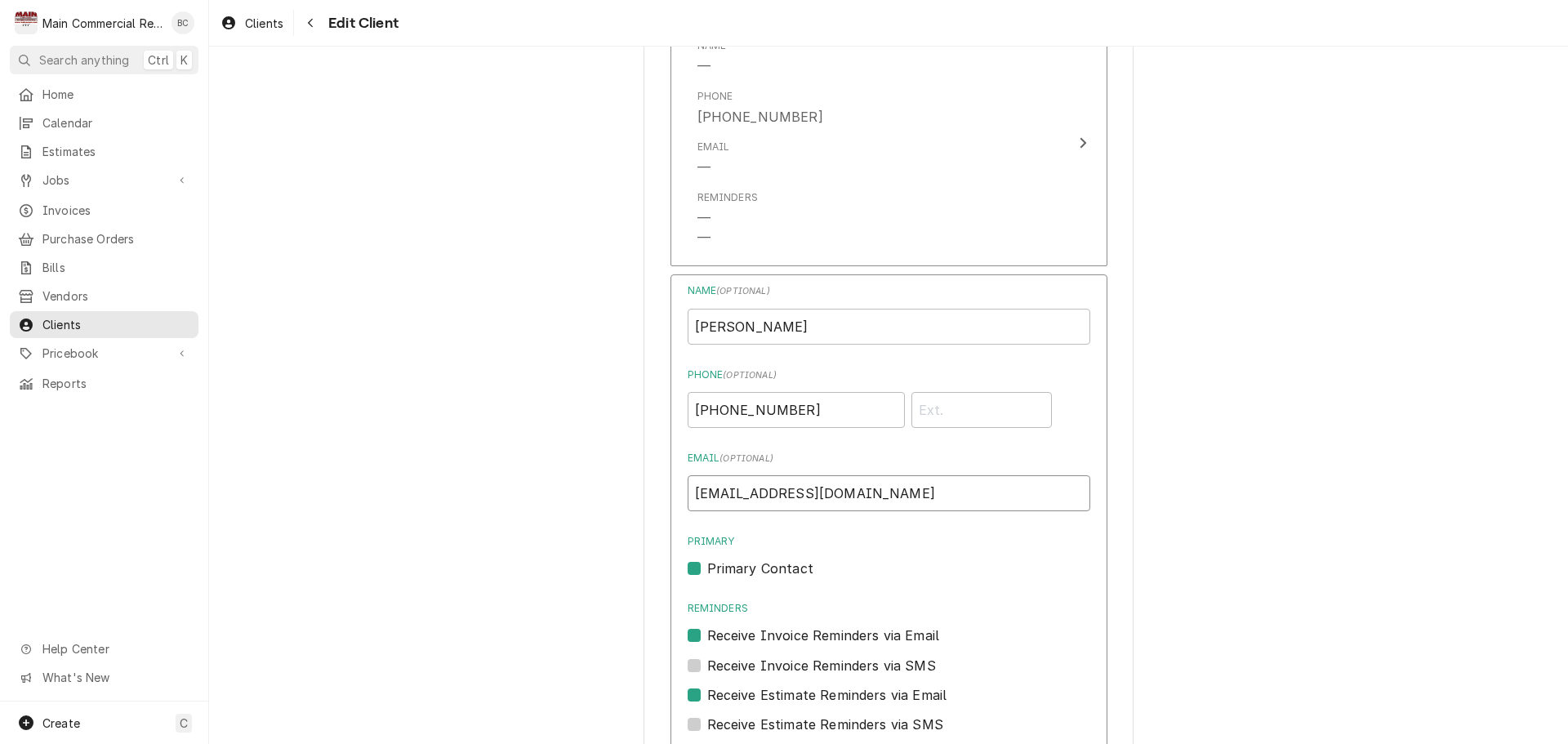
drag, startPoint x: 938, startPoint y: 493, endPoint x: 671, endPoint y: 481, distance: 267.3
click at [674, 483] on div "Name ( optional ) Devin Bishop Phone ( optional ) (352) 398-2356 Email ( option…" at bounding box center [889, 580] width 437 height 611
paste input "shernandocitruscounties@gmail.com"
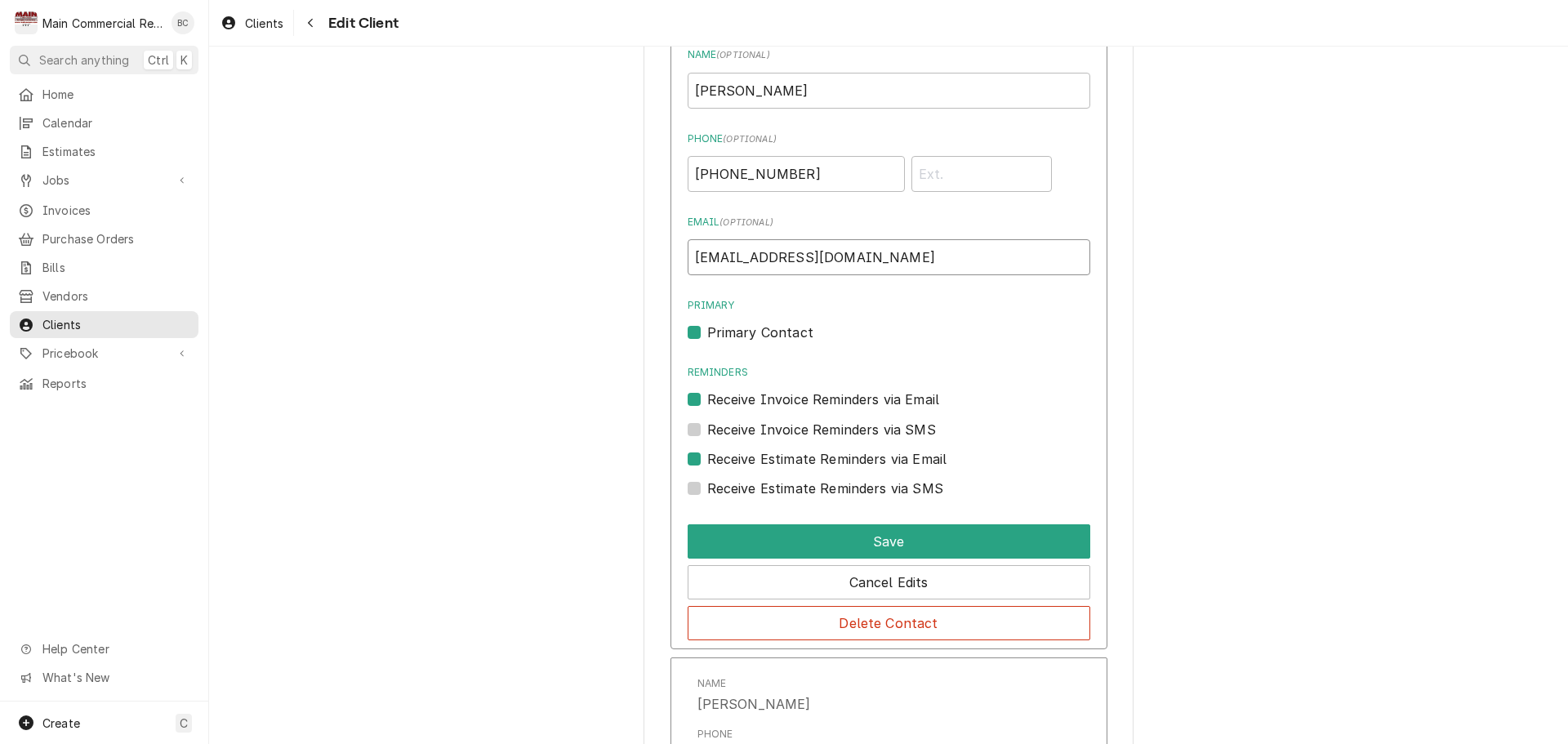
scroll to position [1496, 0]
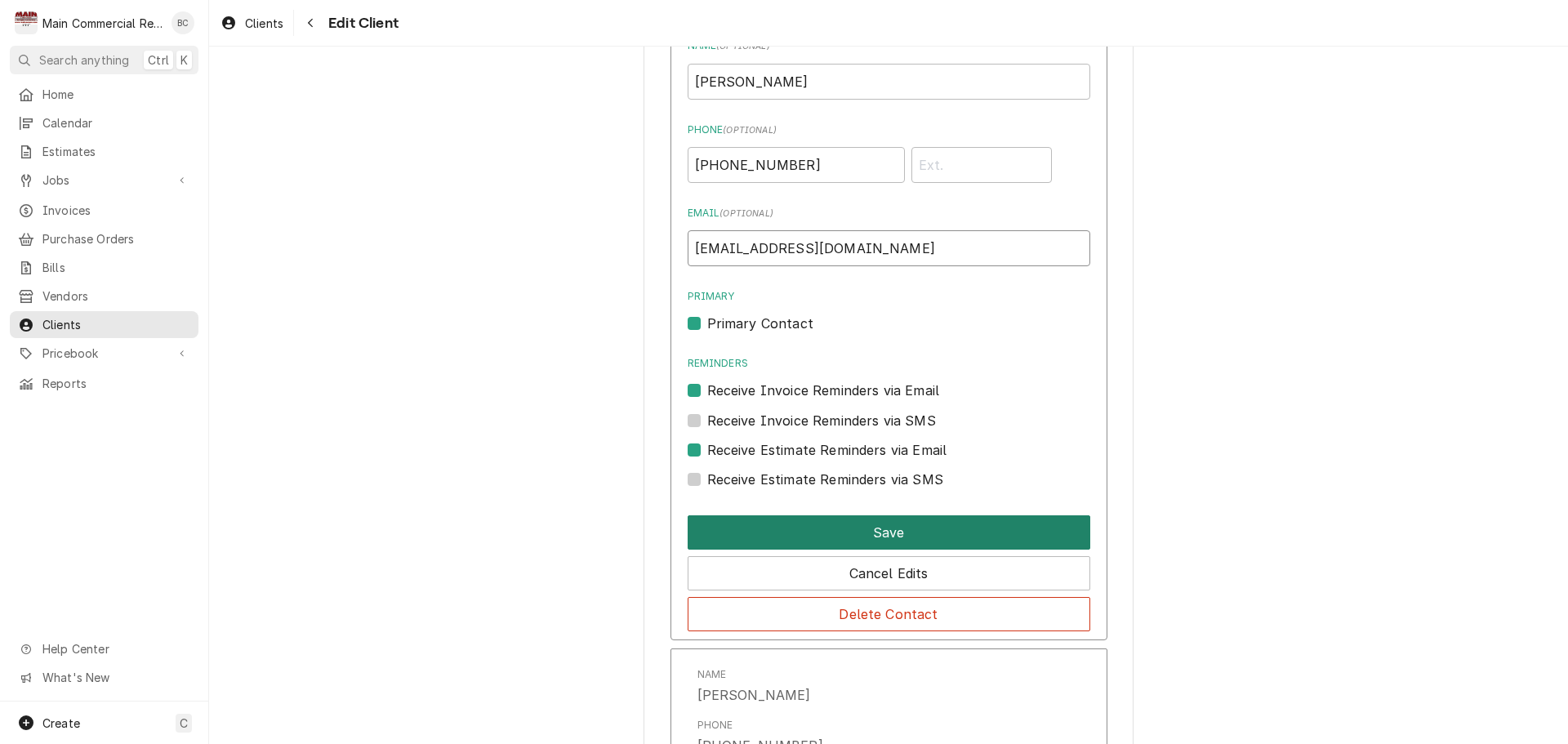
type input "[EMAIL_ADDRESS][DOMAIN_NAME]"
click at [926, 532] on button "Save" at bounding box center [889, 532] width 403 height 34
type textarea "x"
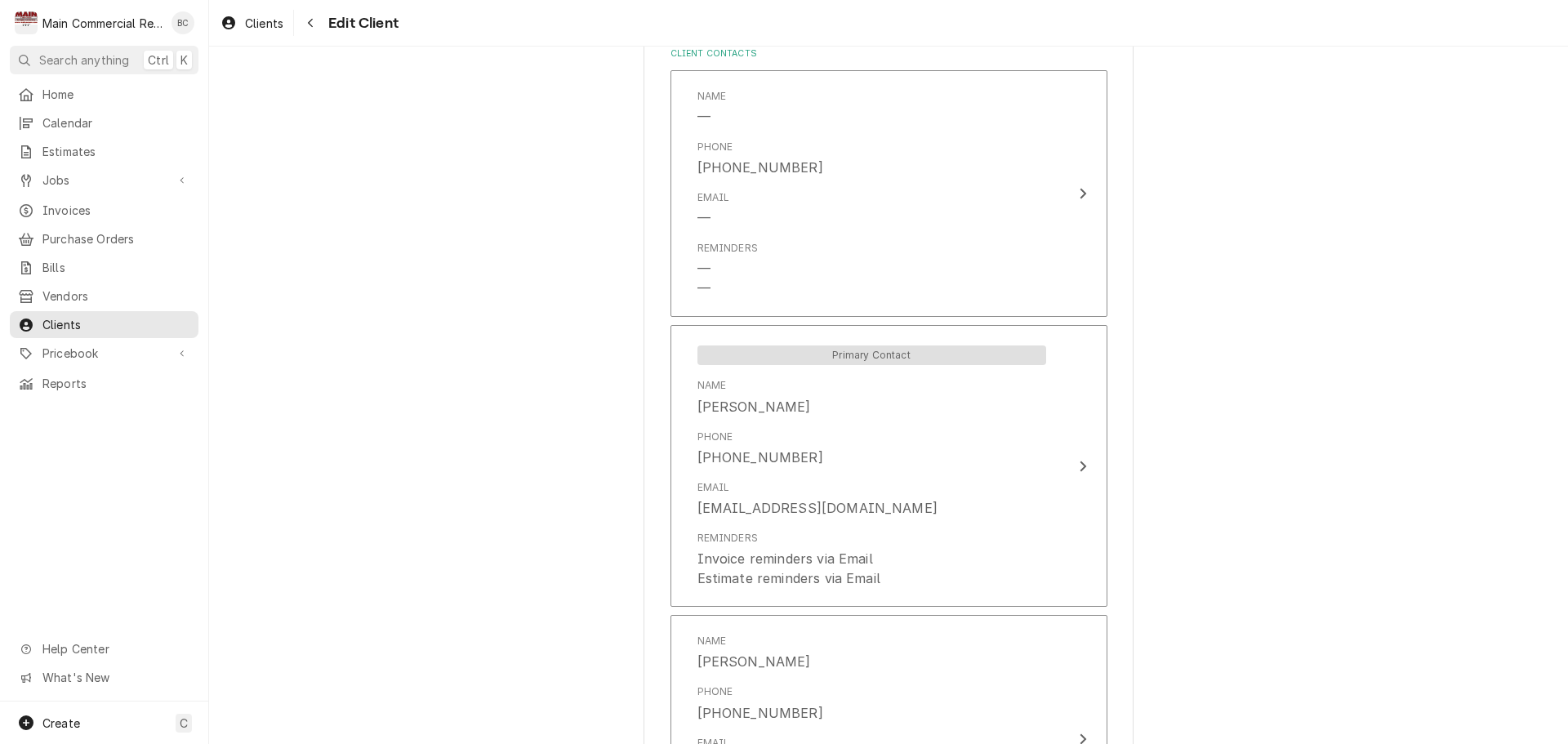
scroll to position [1166, 0]
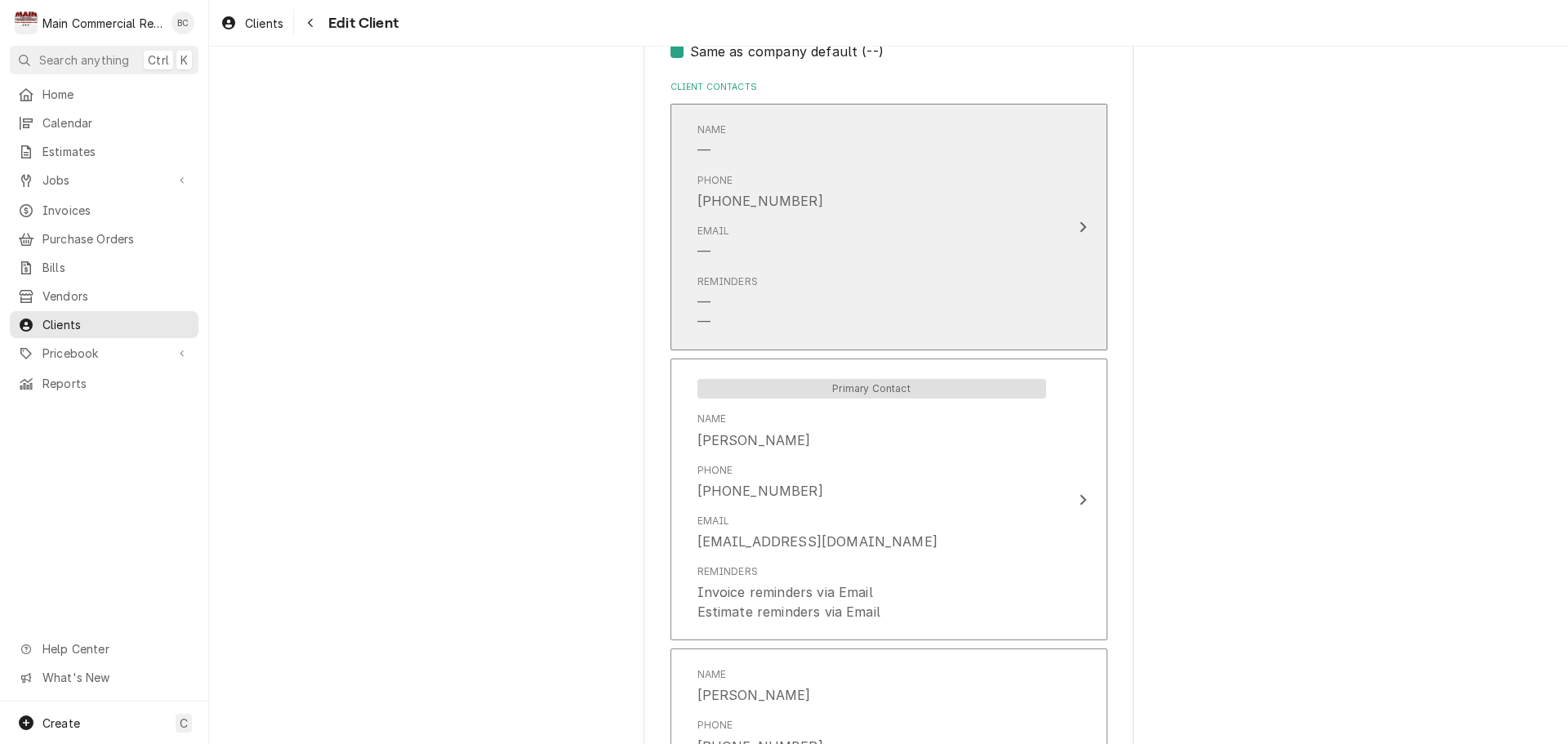
click at [787, 199] on div "[PHONE_NUMBER]" at bounding box center [760, 200] width 126 height 20
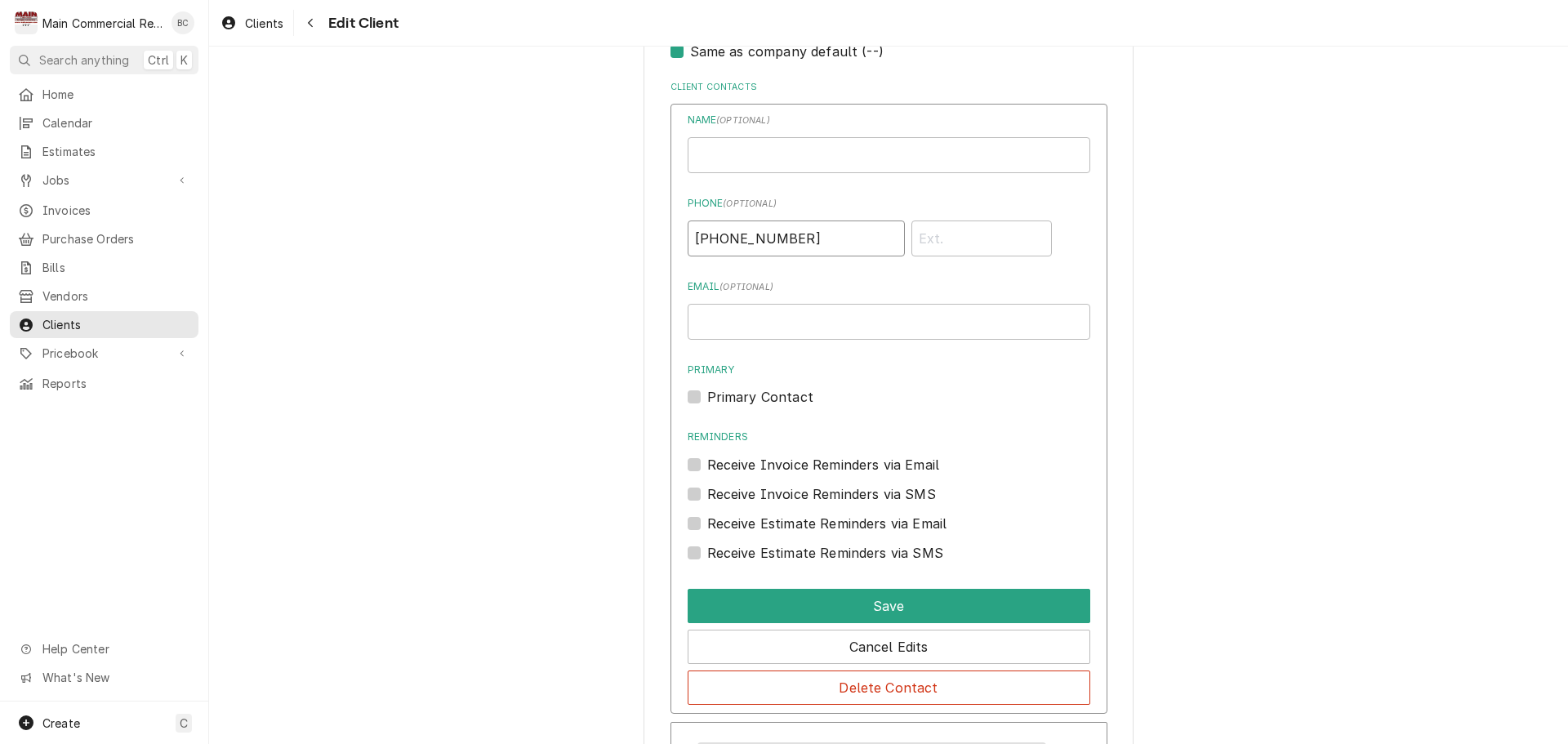
drag, startPoint x: 716, startPoint y: 237, endPoint x: 510, endPoint y: 242, distance: 206.1
click at [510, 242] on div "Please provide the following information about your client: Client Type Industr…" at bounding box center [889, 208] width 1359 height 2622
click at [733, 163] on input "Business Name" at bounding box center [889, 156] width 403 height 36
type input "B"
type input "S"
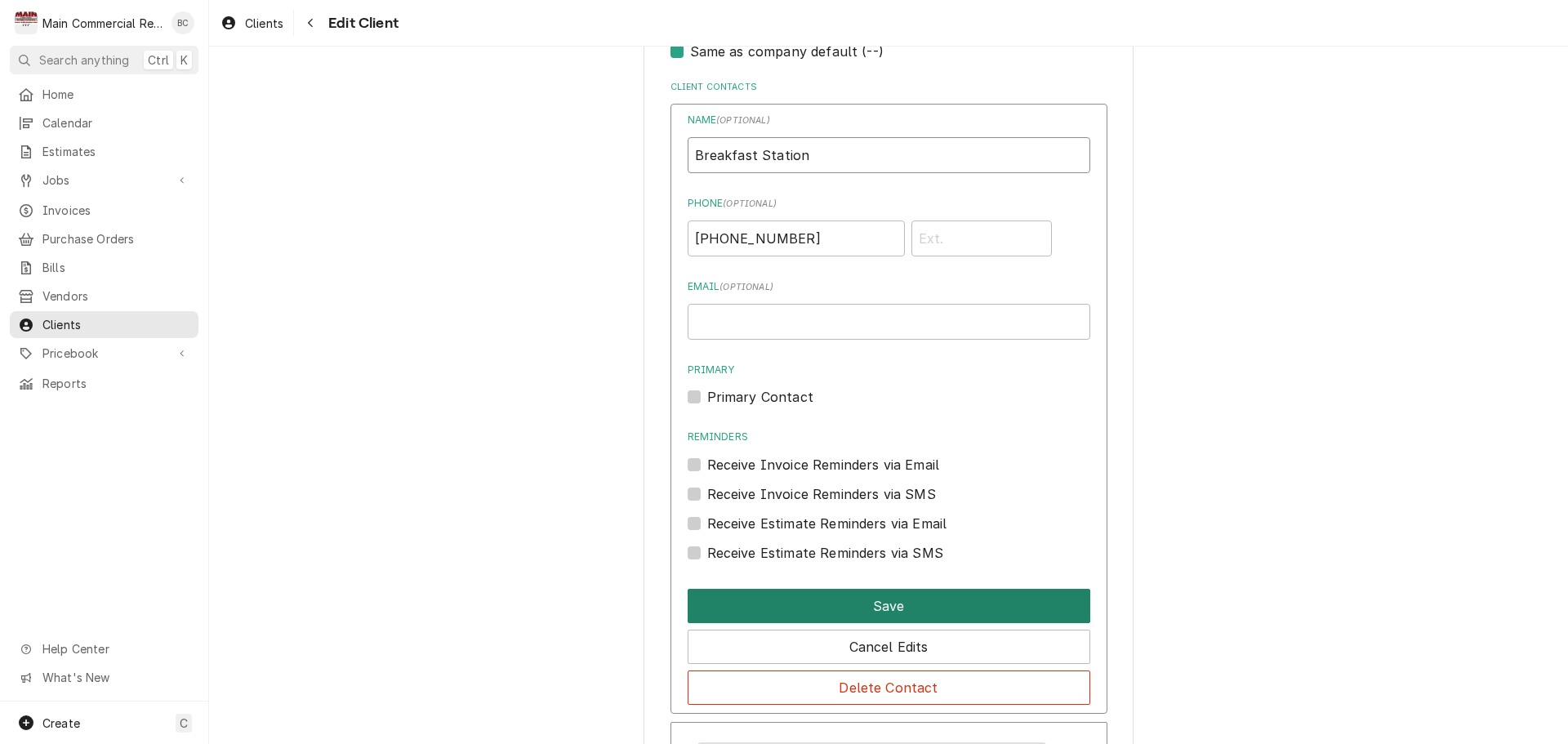
type input "Breakfast Station"
click at [874, 608] on button "Save" at bounding box center [889, 606] width 403 height 34
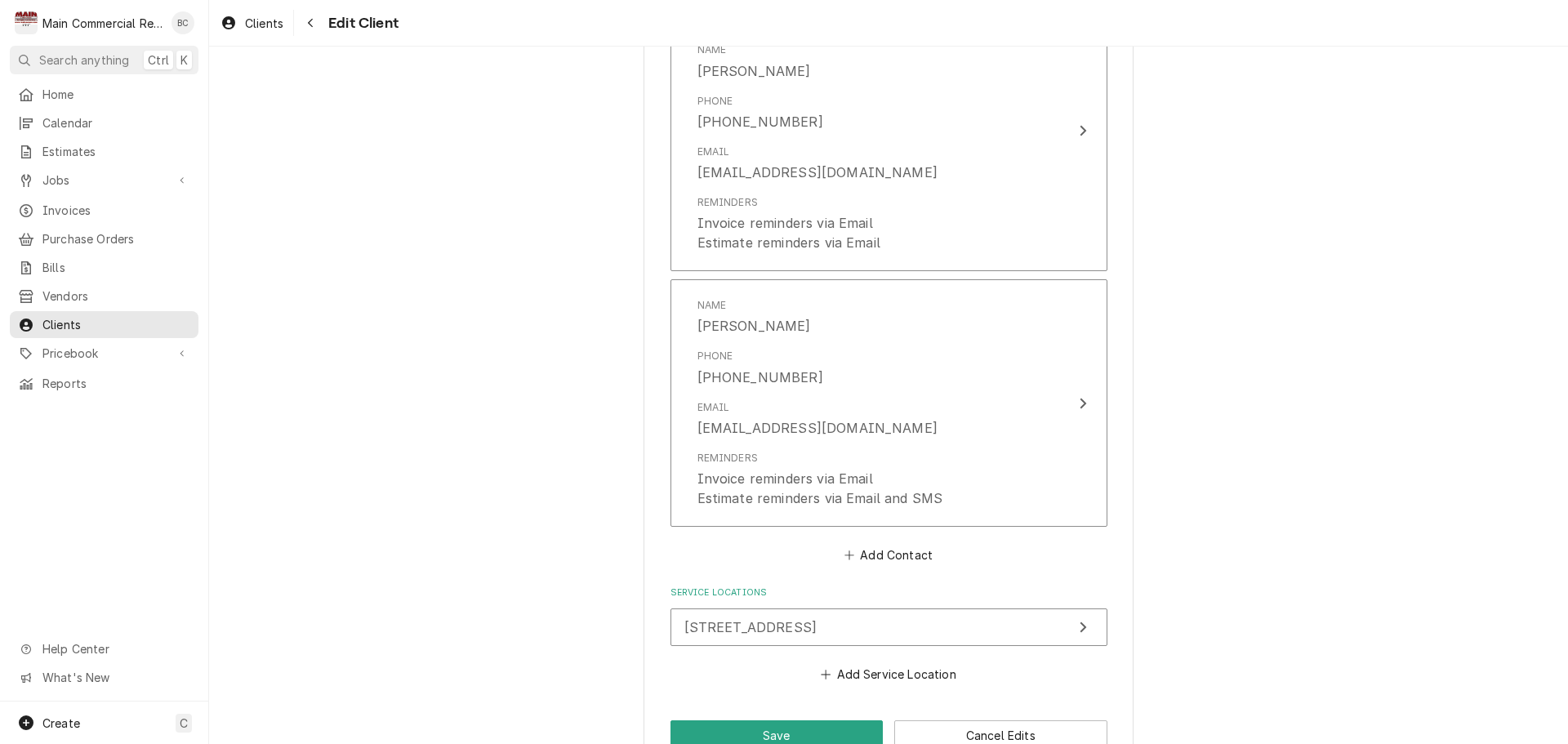
scroll to position [1577, 0]
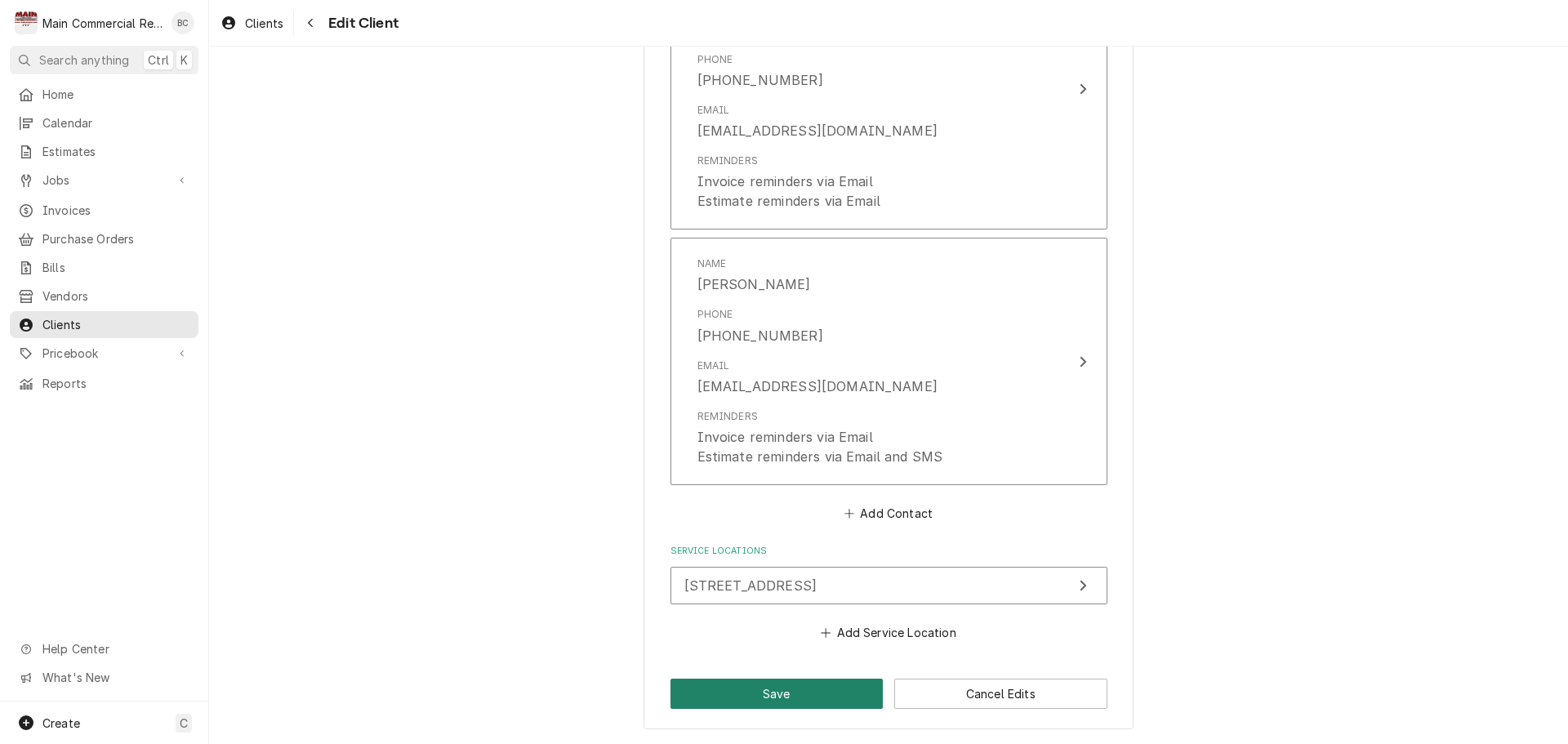
click at [810, 690] on button "Save" at bounding box center [778, 693] width 213 height 30
type textarea "x"
